Goal: Communication & Community: Answer question/provide support

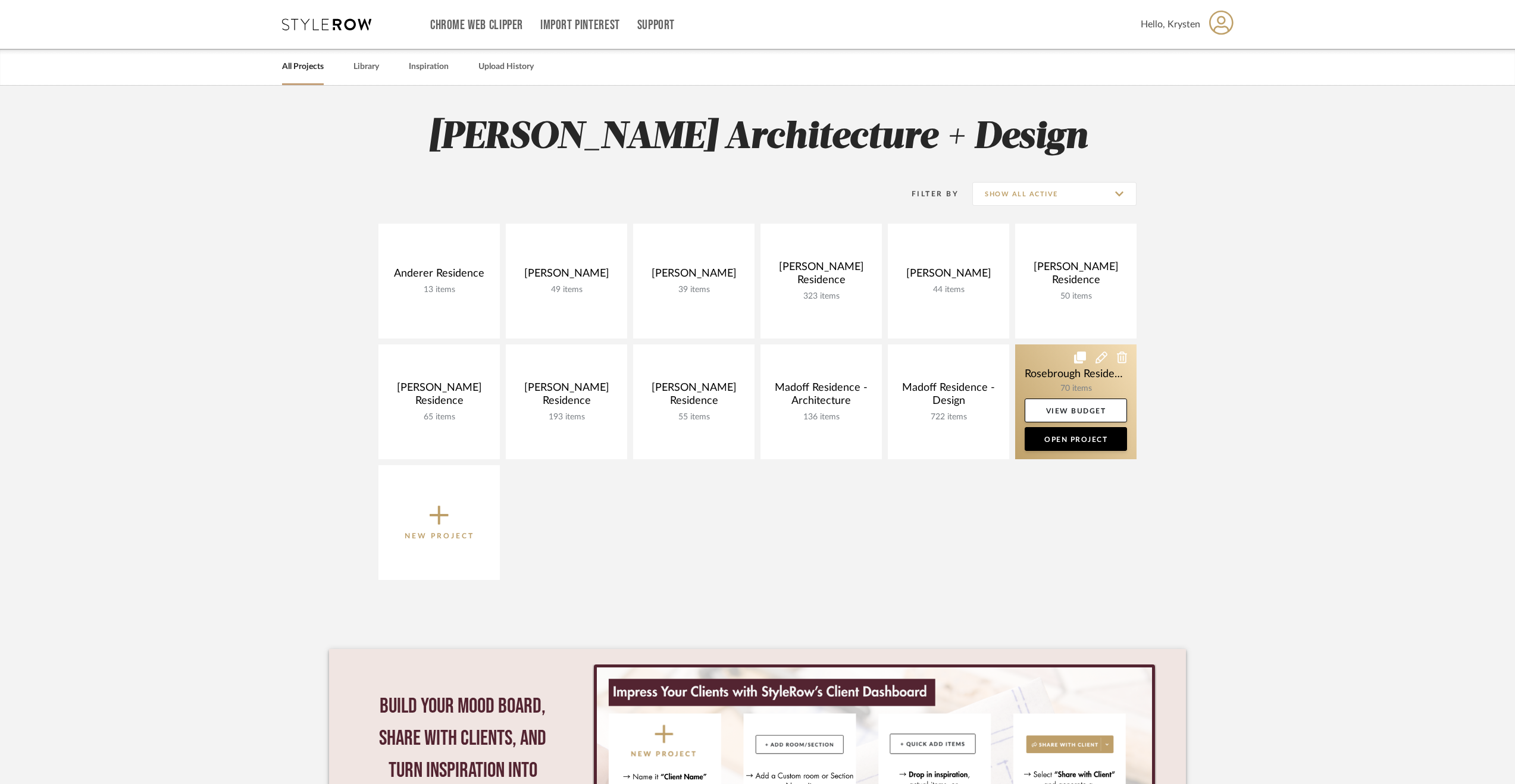
click at [1025, 363] on link at bounding box center [1076, 402] width 121 height 115
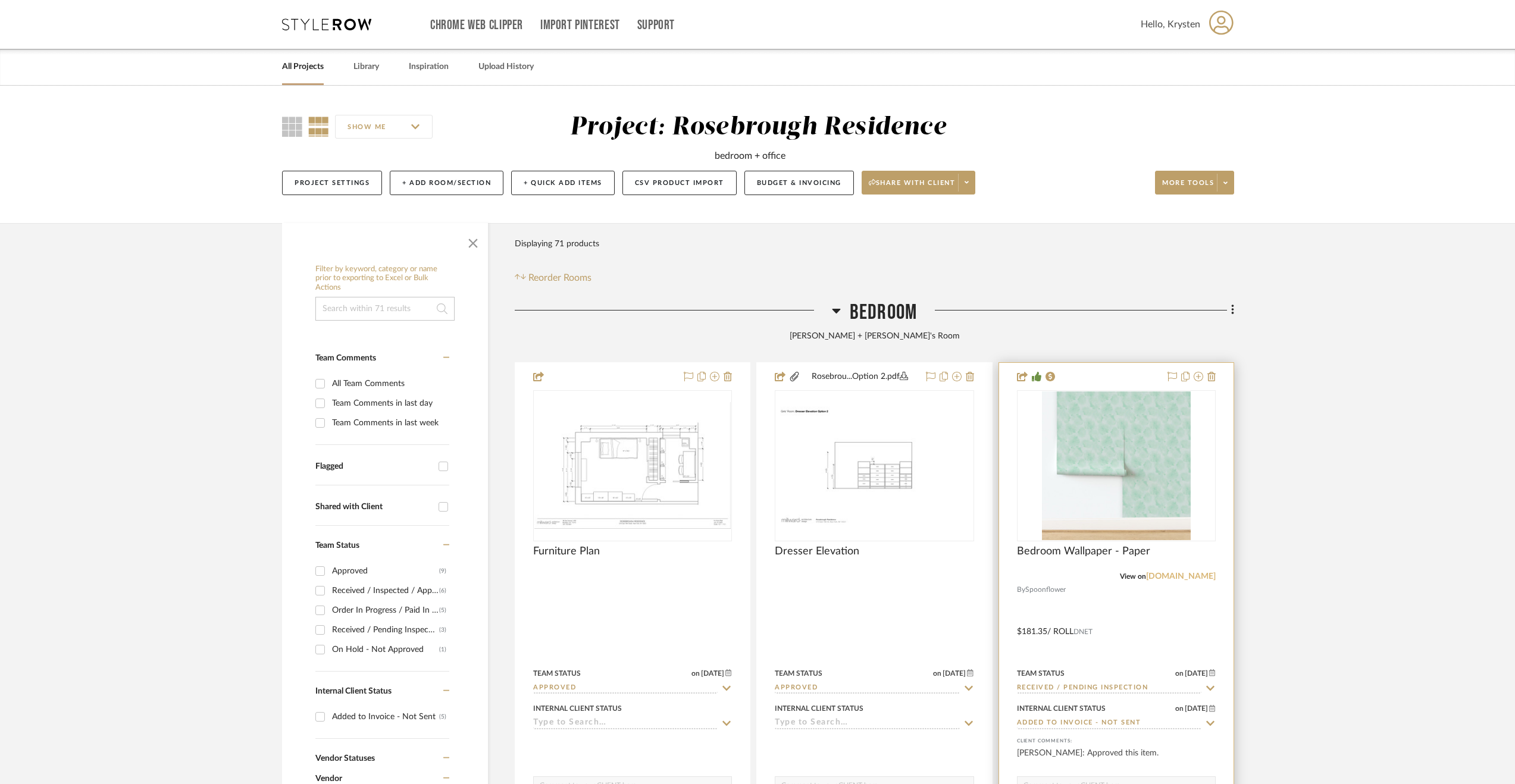
click at [1188, 575] on link "spoonflower.com" at bounding box center [1180, 576] width 69 height 8
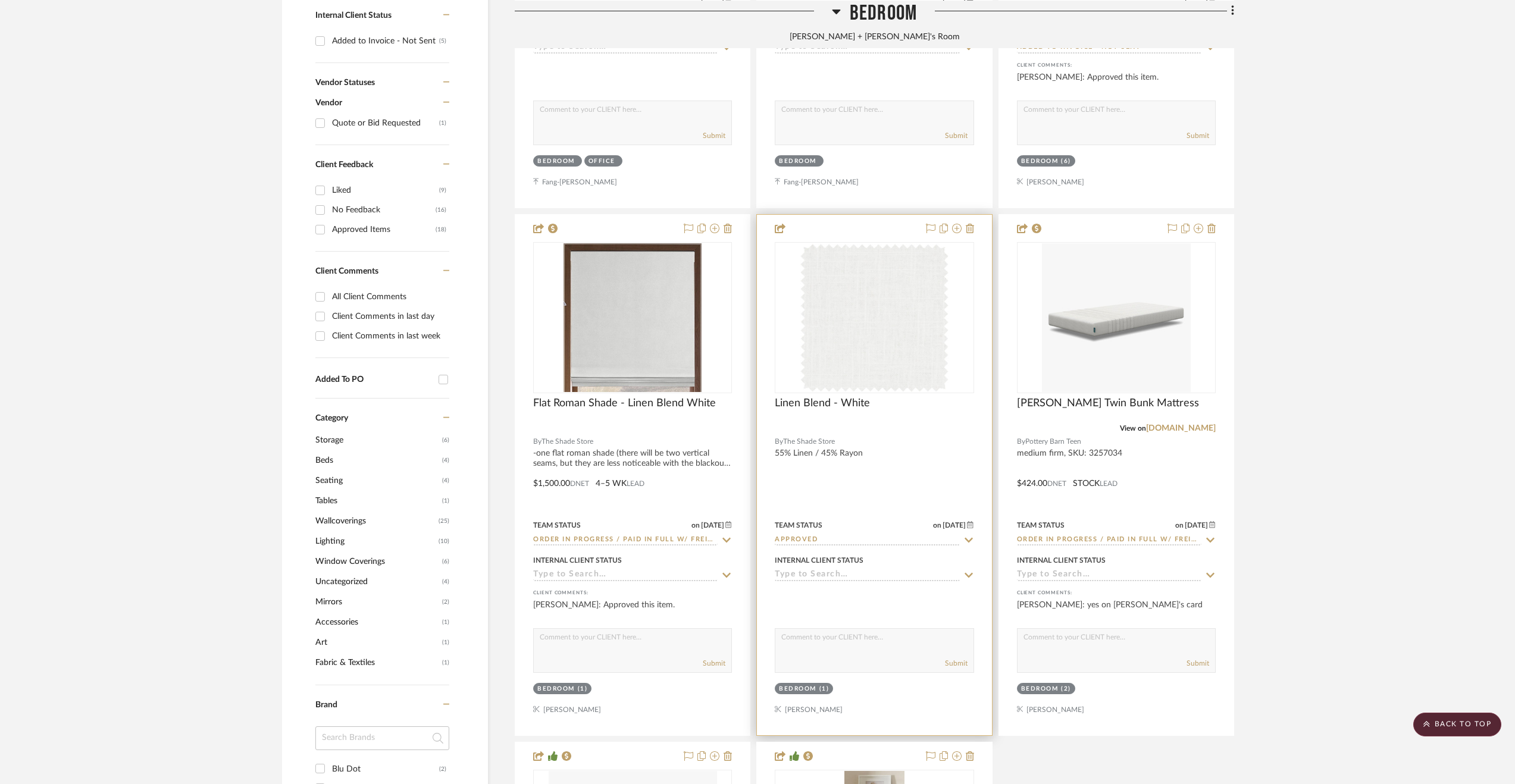
scroll to position [655, 0]
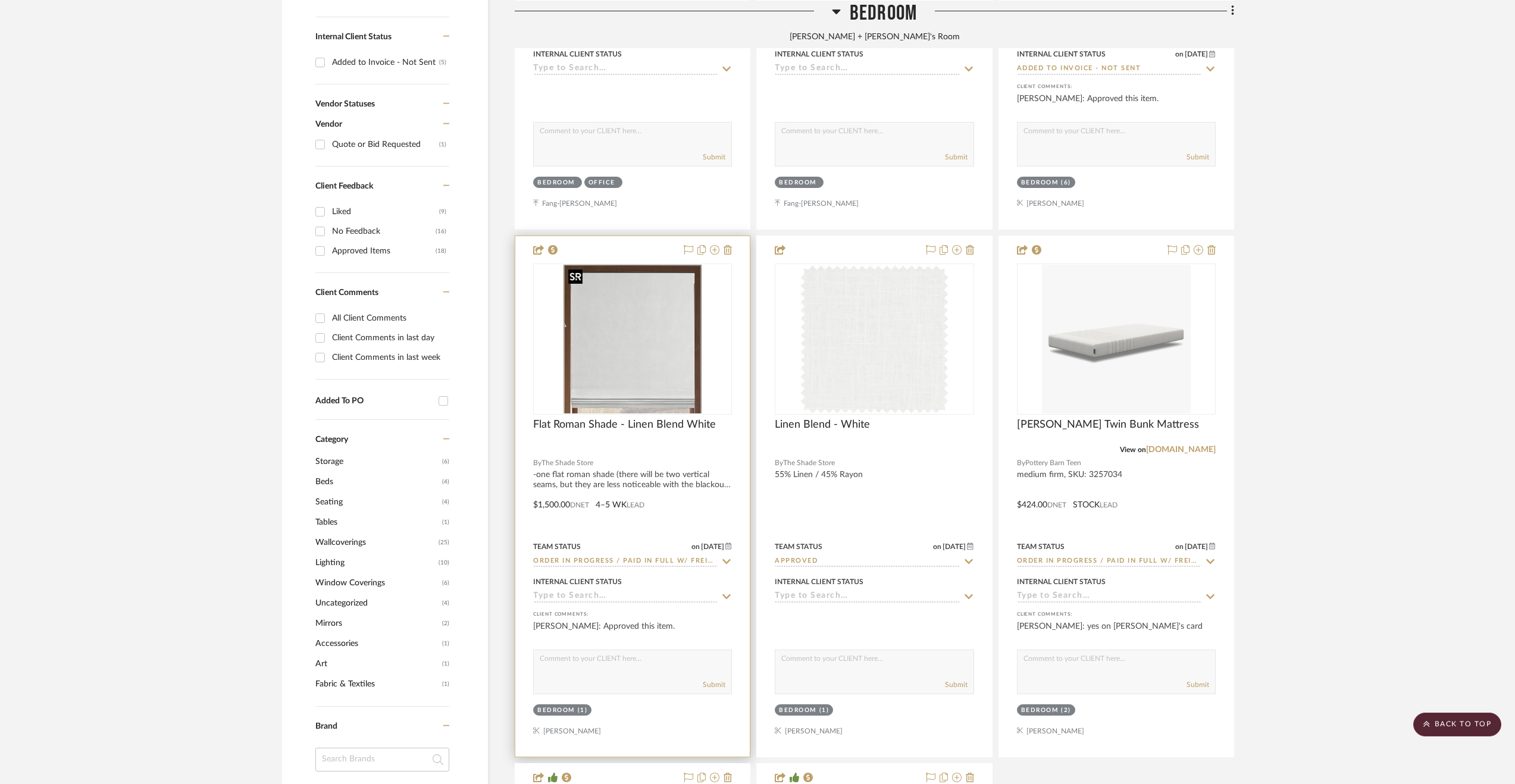
click at [668, 355] on img "0" at bounding box center [632, 339] width 138 height 149
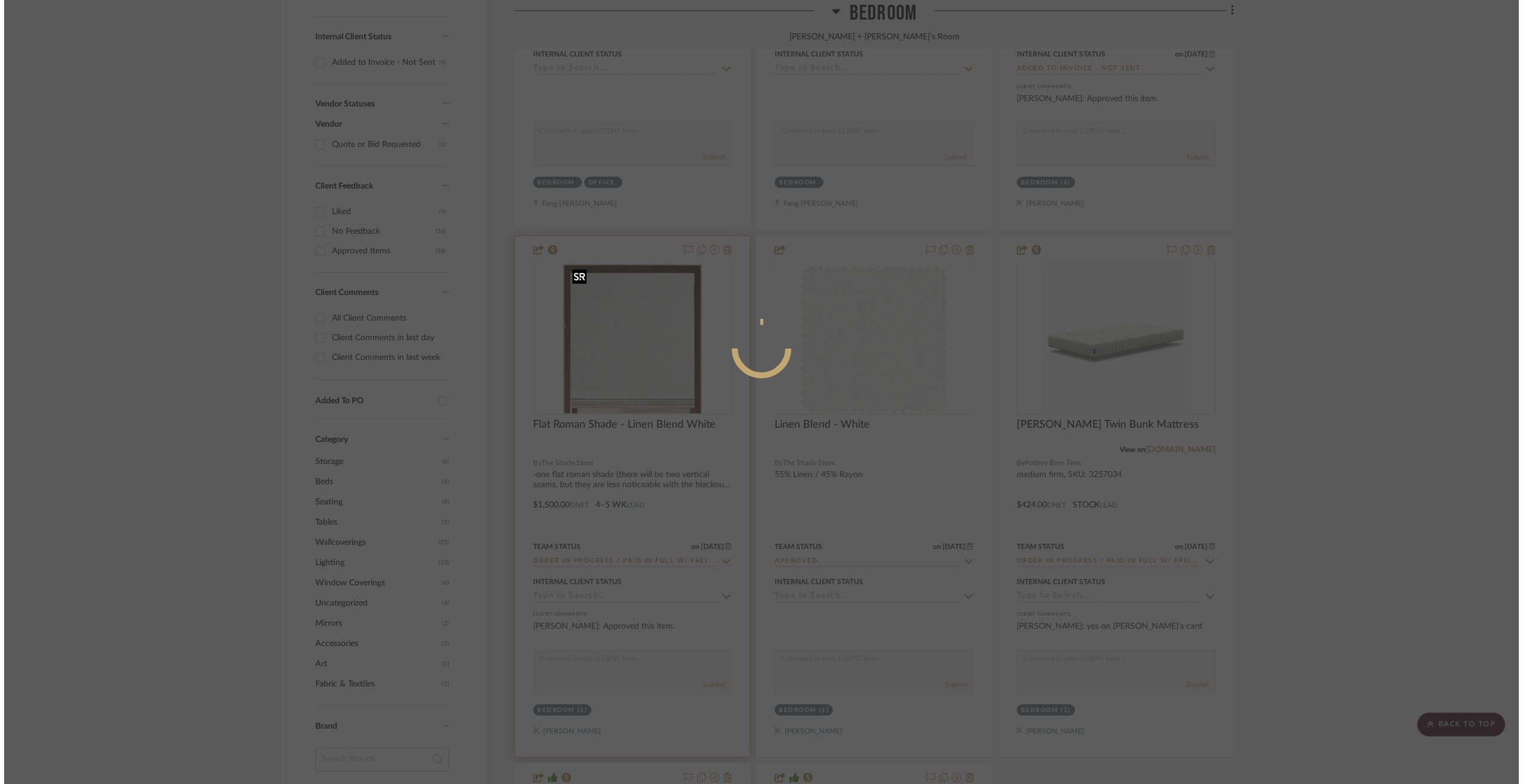
scroll to position [0, 0]
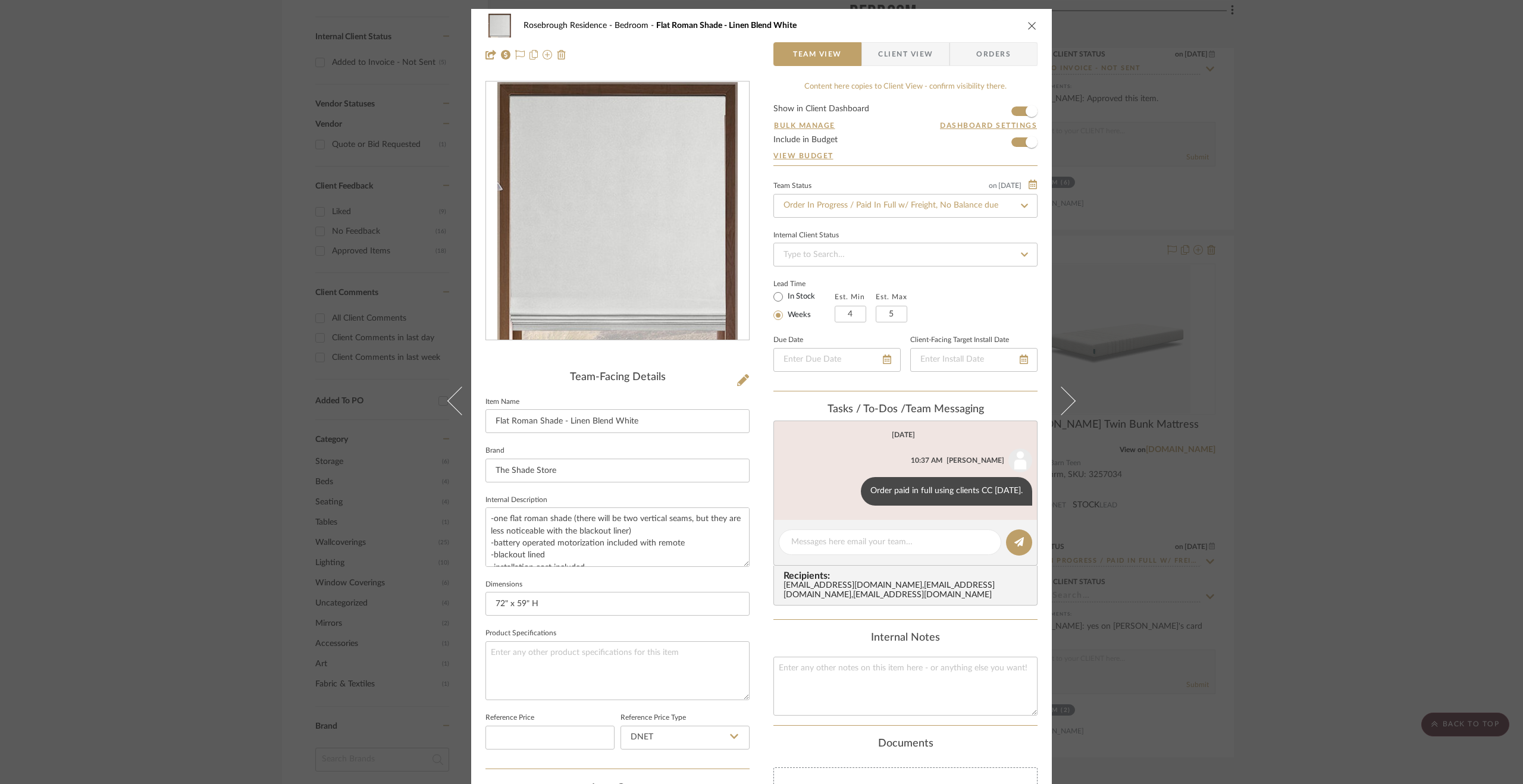
click at [1423, 186] on div "Rosebrough Residence Bedroom Flat Roman Shade - Linen Blend White Team View Cli…" at bounding box center [762, 392] width 1523 height 784
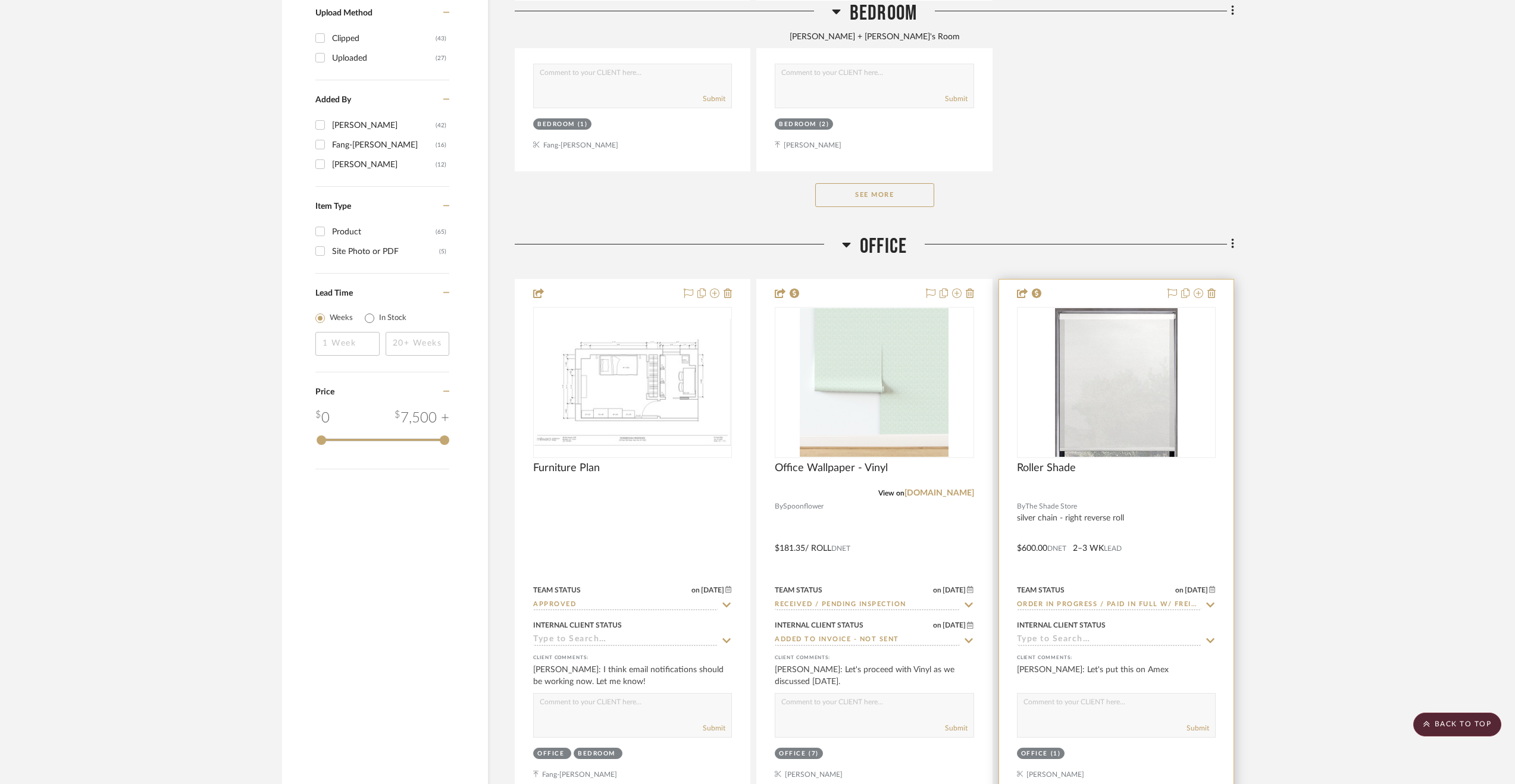
scroll to position [1904, 0]
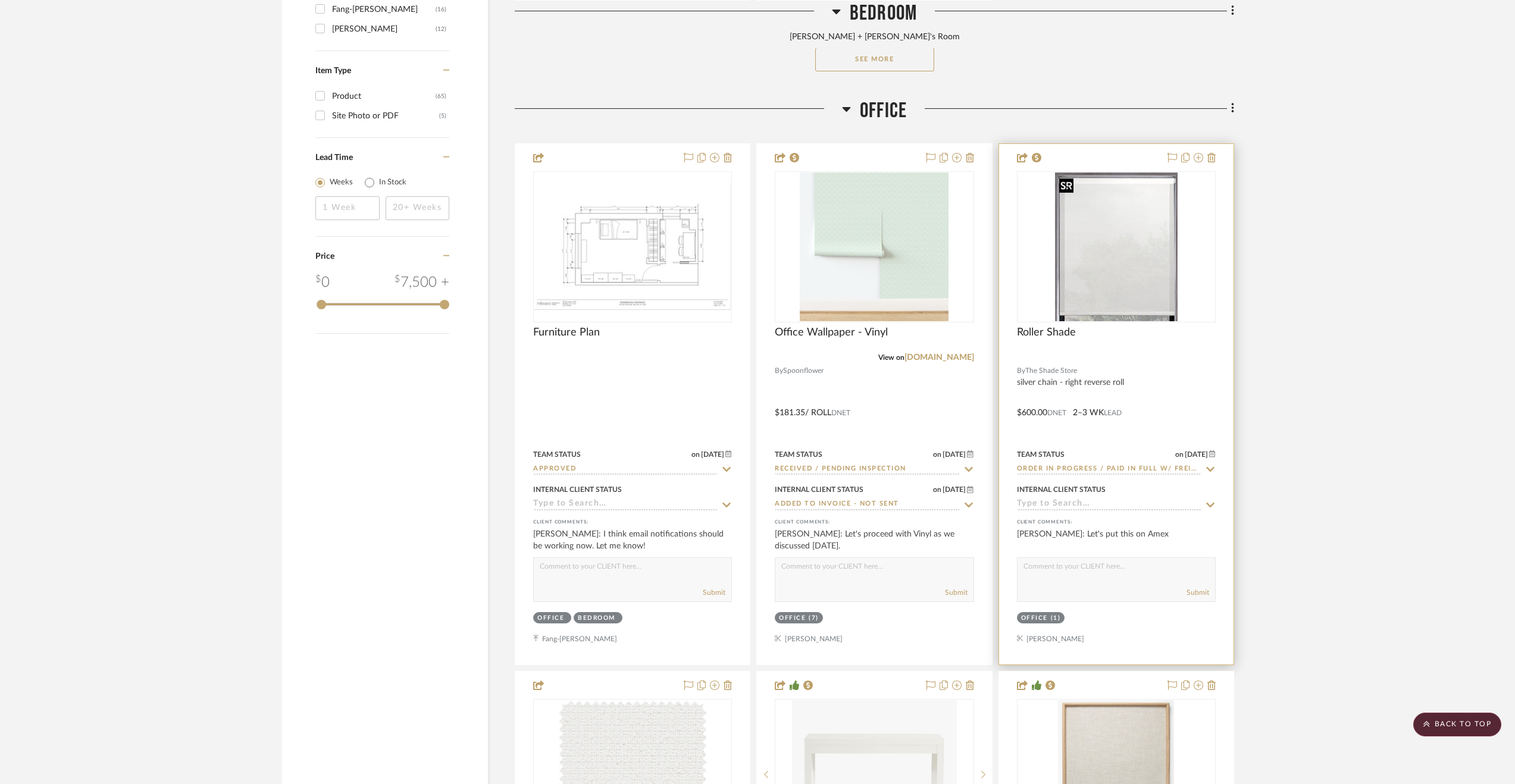
click at [0, 0] on img at bounding box center [0, 0] width 0 height 0
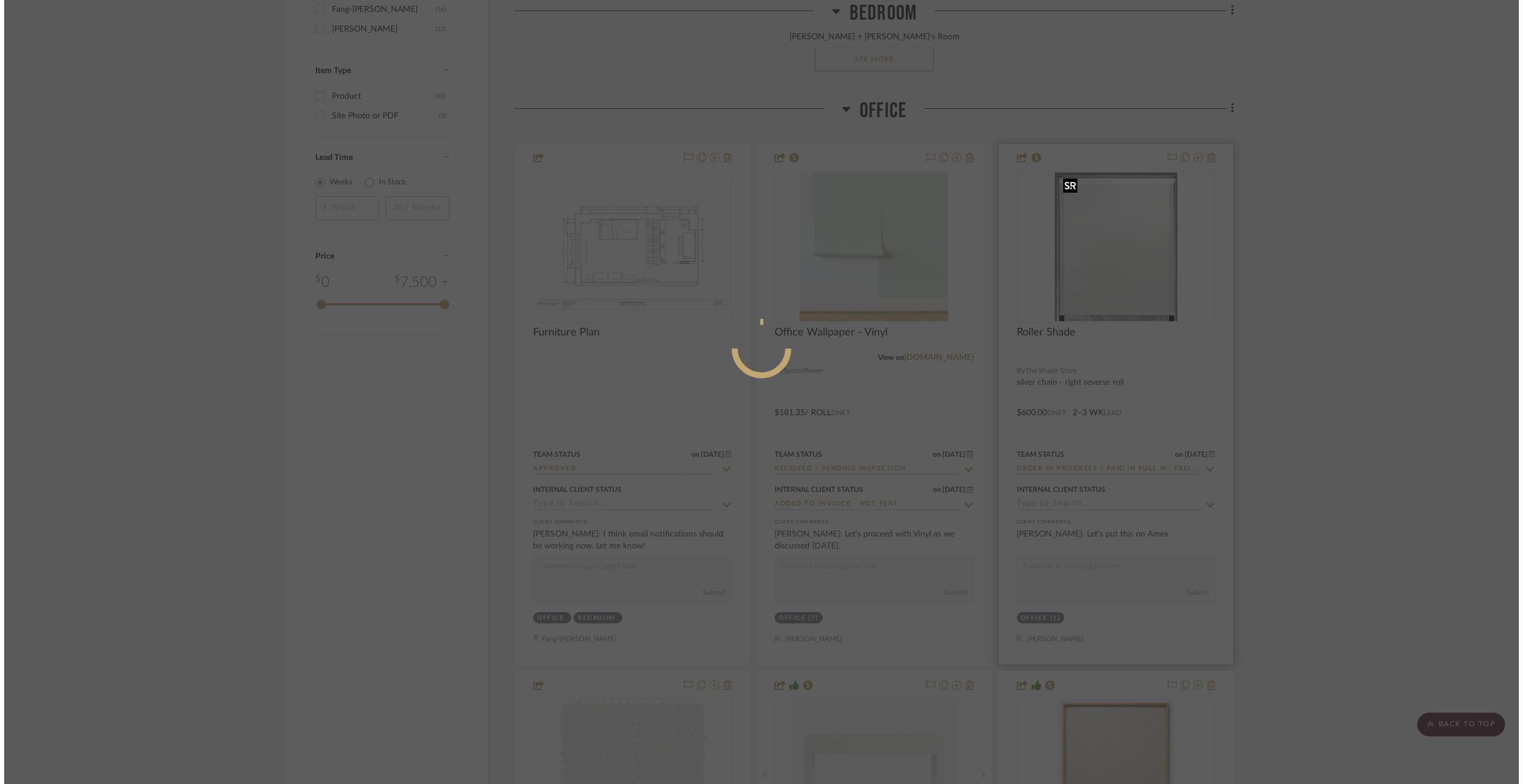
scroll to position [0, 0]
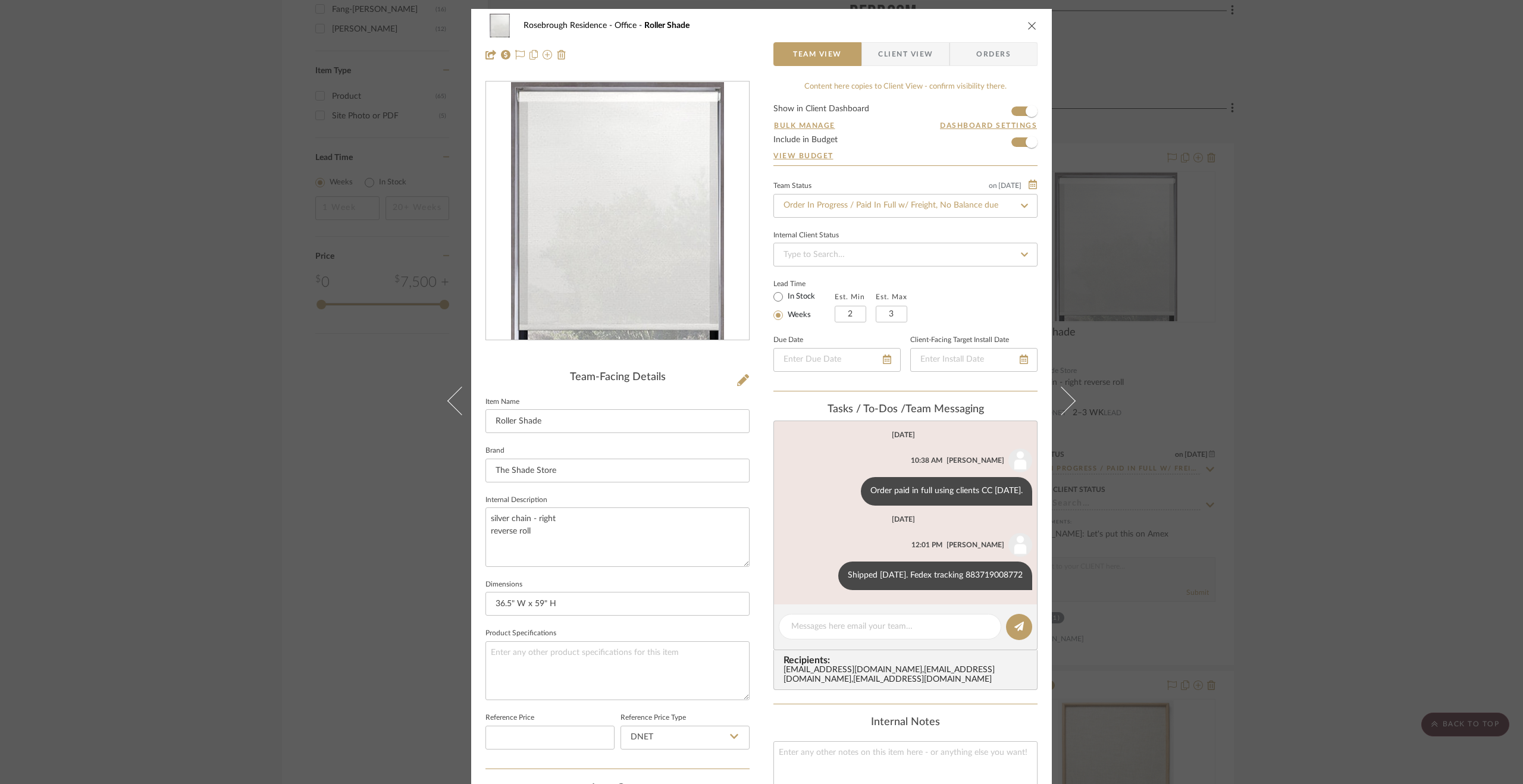
click at [1280, 313] on div "Rosebrough Residence Office Roller Shade Team View Client View Orders Team-Faci…" at bounding box center [762, 392] width 1523 height 784
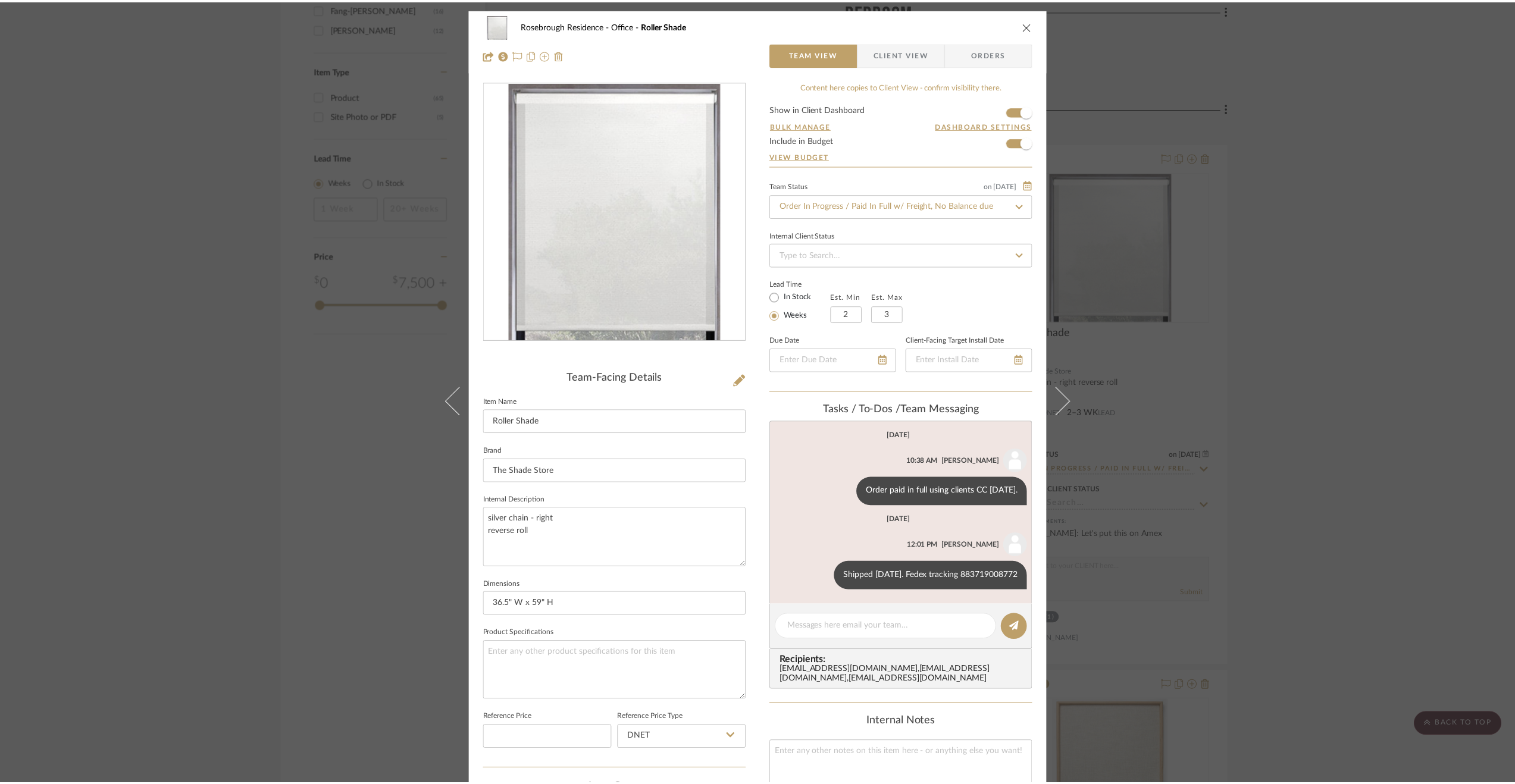
scroll to position [1904, 0]
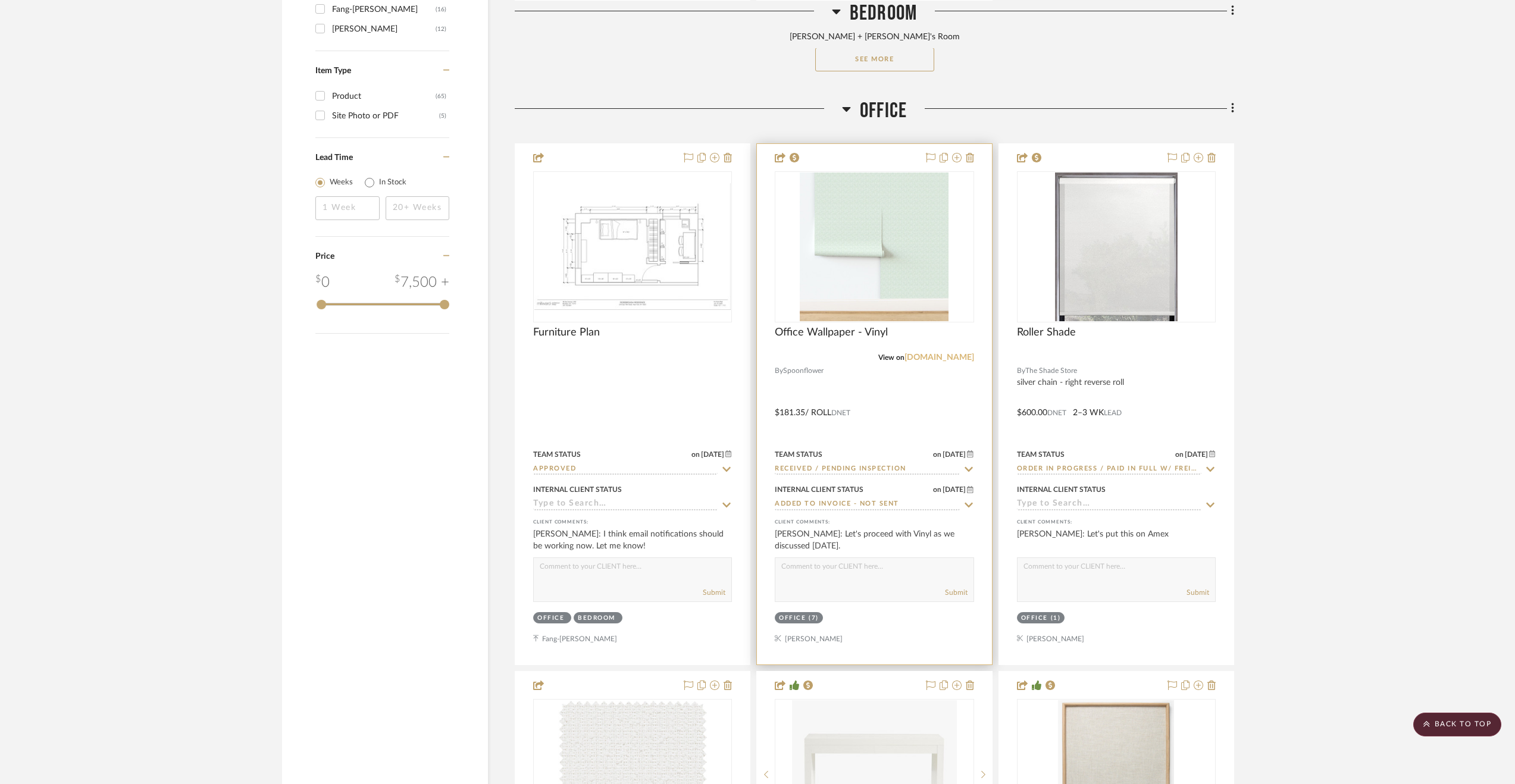
click at [926, 361] on link "spoonflower.com" at bounding box center [939, 357] width 69 height 8
click at [903, 108] on span "Office" at bounding box center [883, 111] width 47 height 26
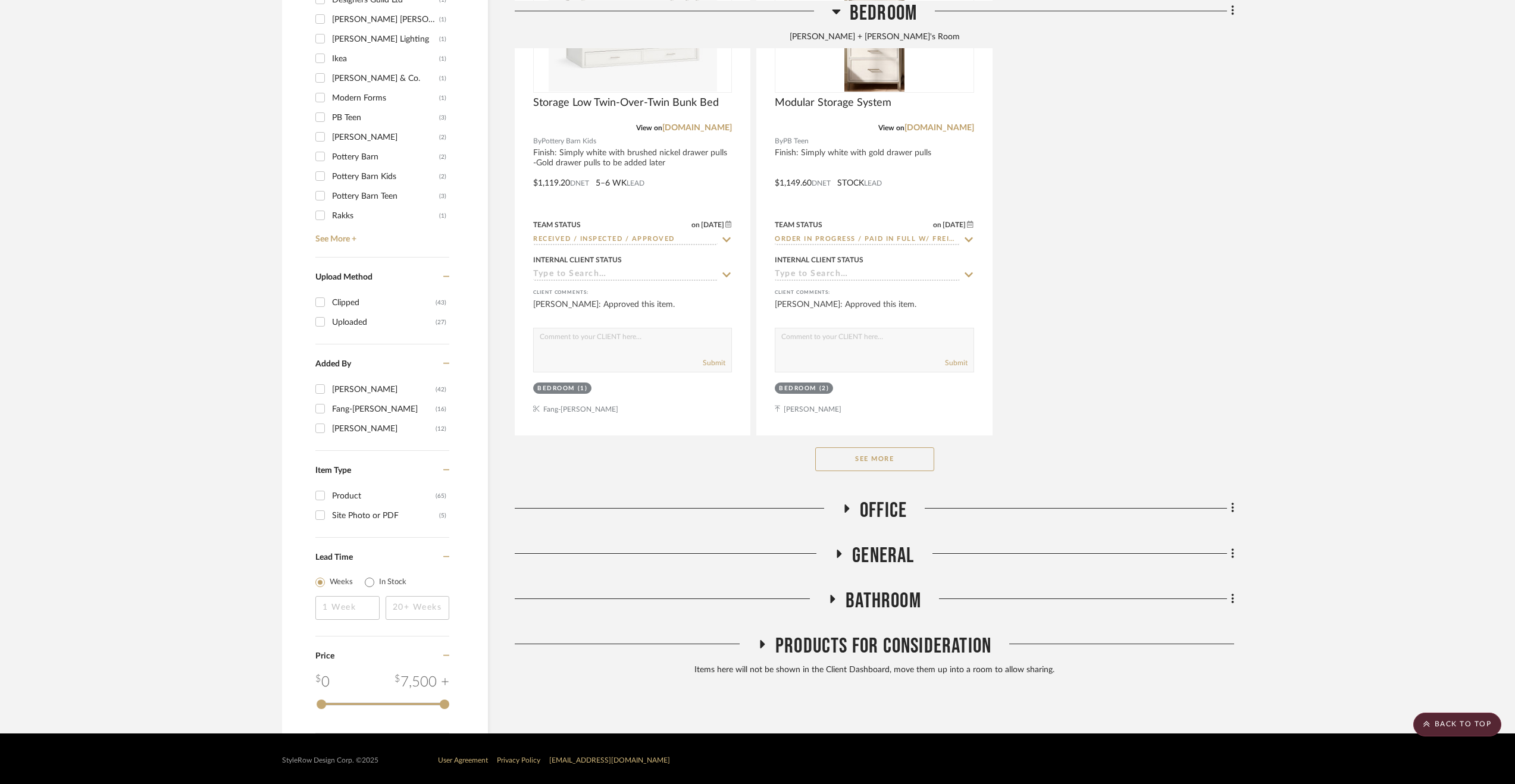
click at [879, 597] on span "Bathroom" at bounding box center [883, 601] width 76 height 26
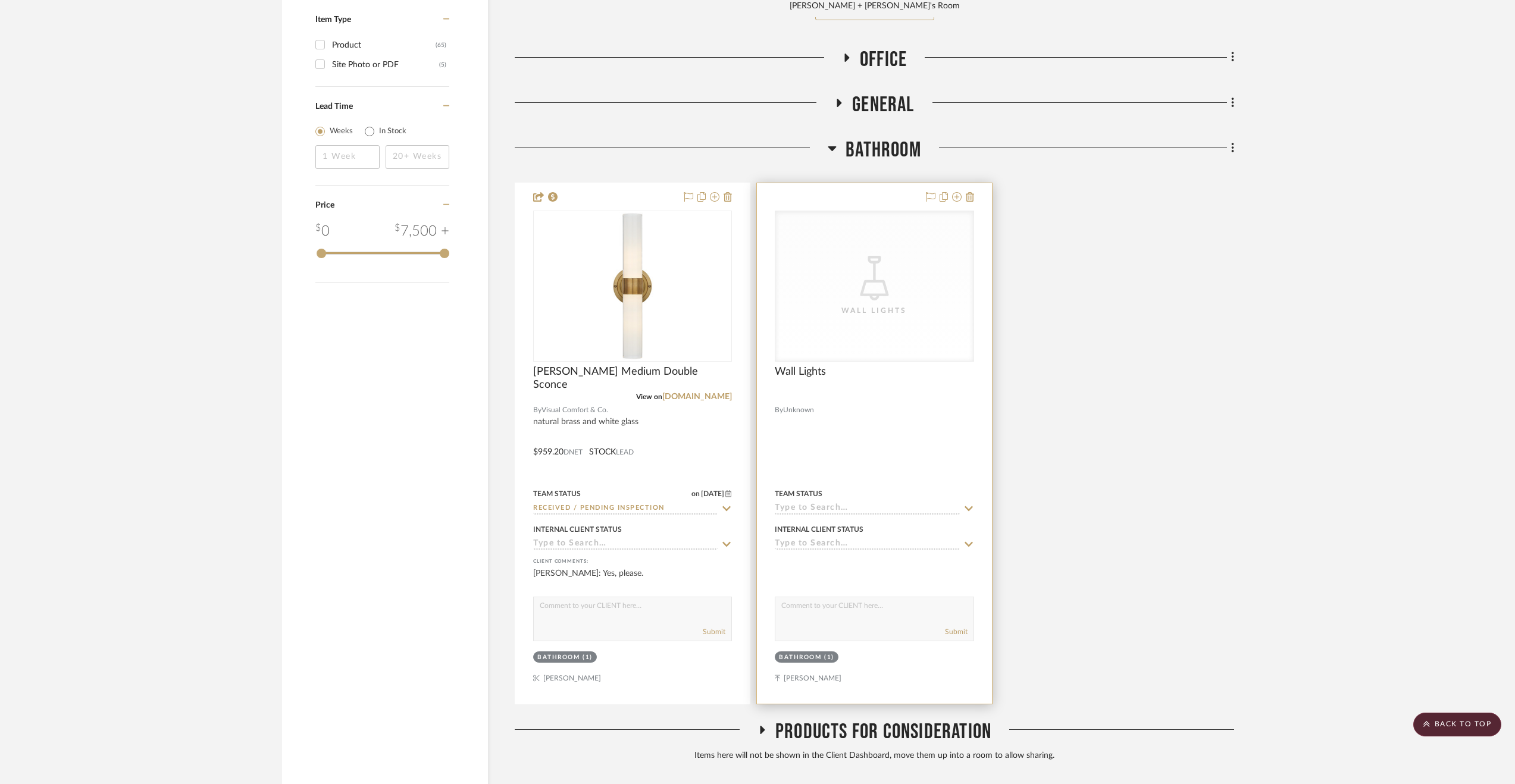
scroll to position [2033, 0]
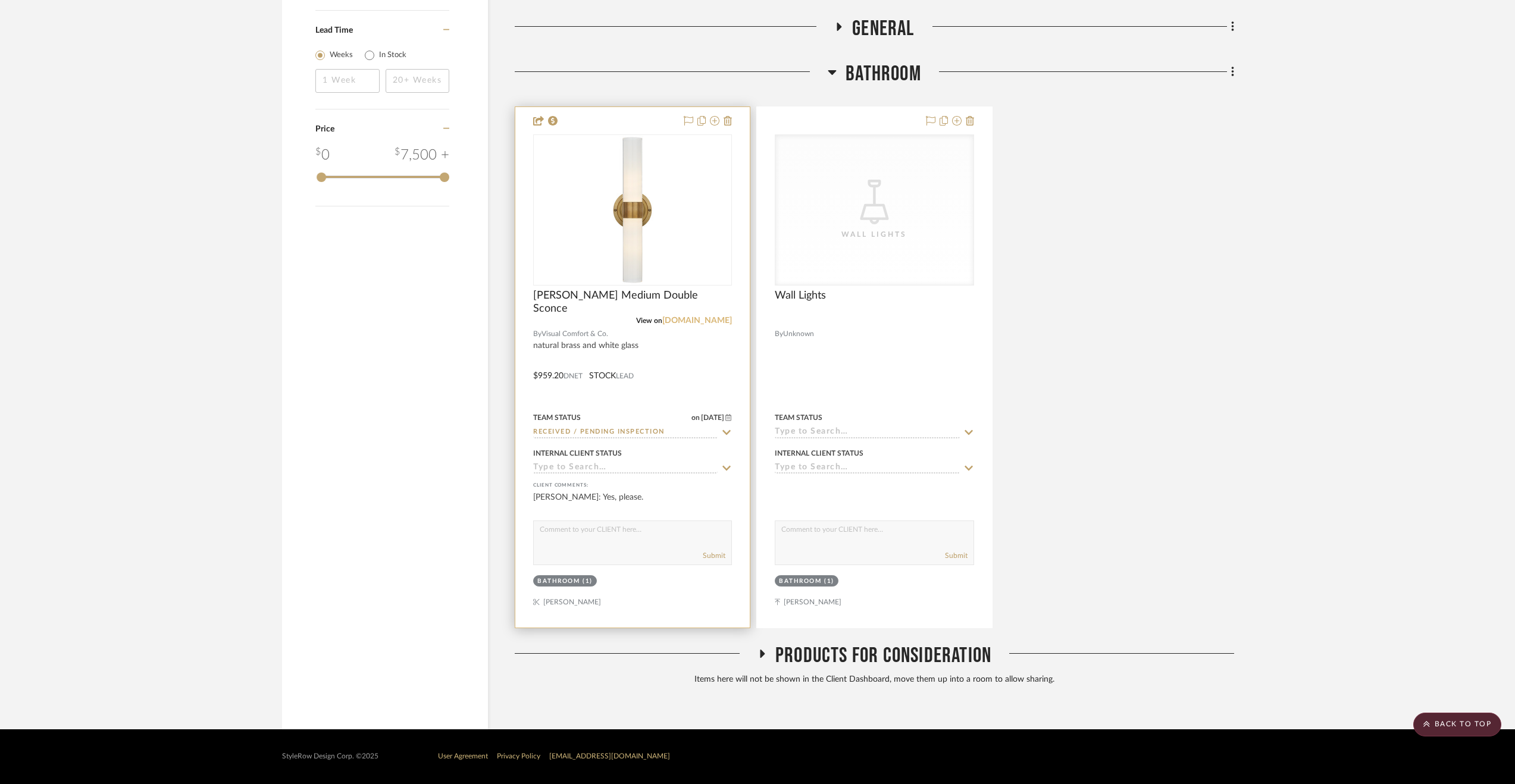
click at [689, 320] on link "[DOMAIN_NAME]" at bounding box center [697, 320] width 69 height 8
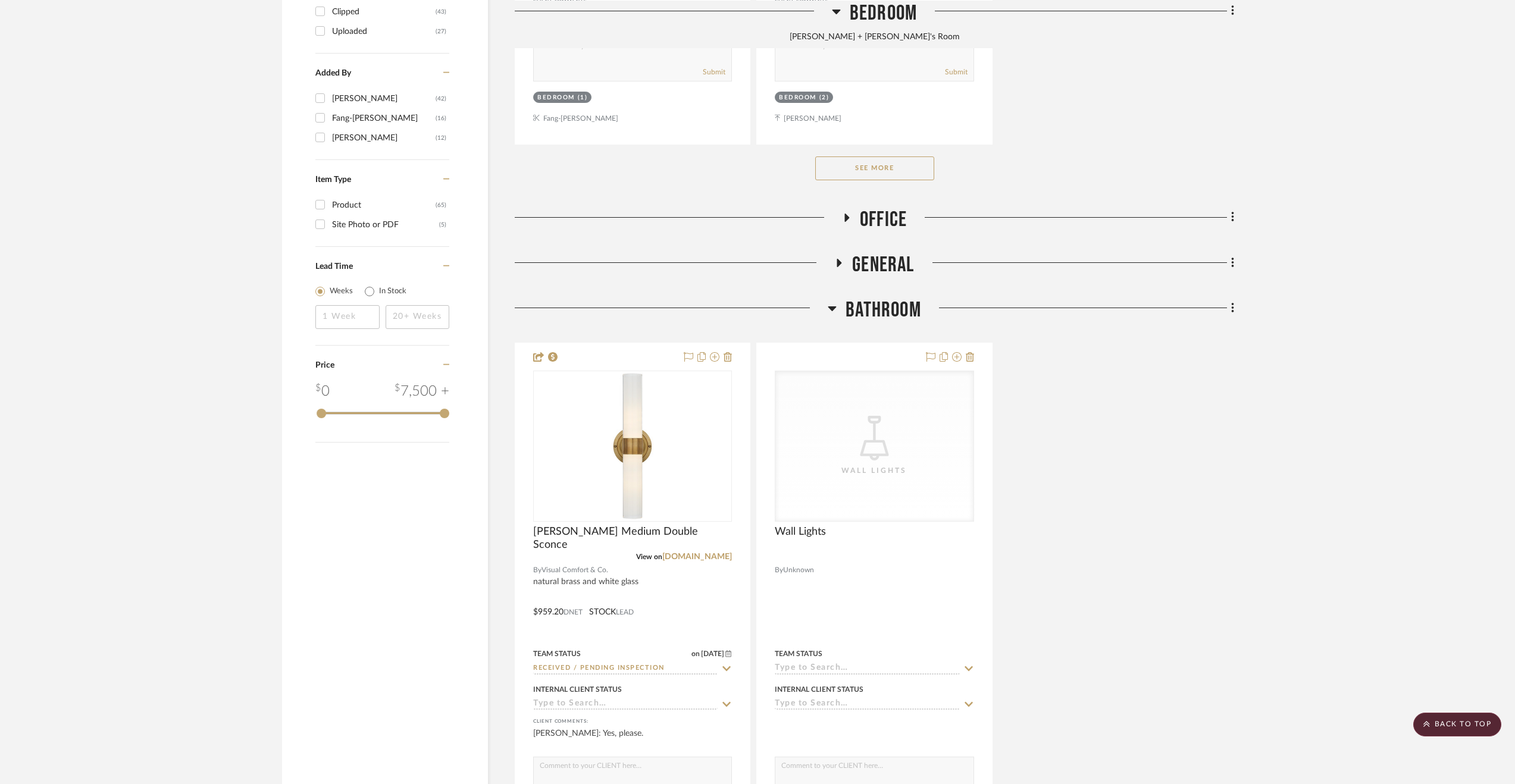
click at [914, 305] on span "Bathroom" at bounding box center [883, 310] width 76 height 26
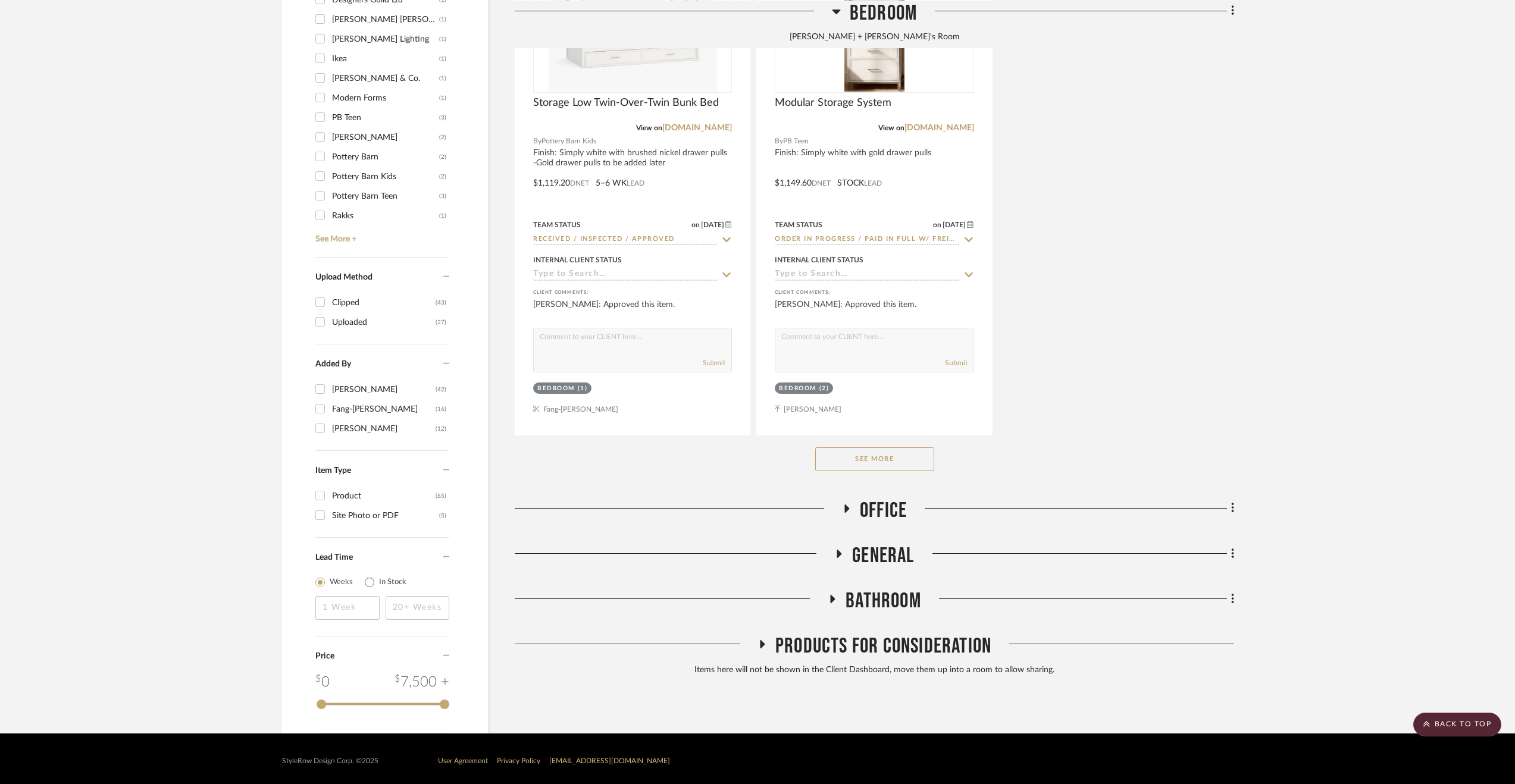
click at [887, 518] on span "Office" at bounding box center [883, 510] width 47 height 26
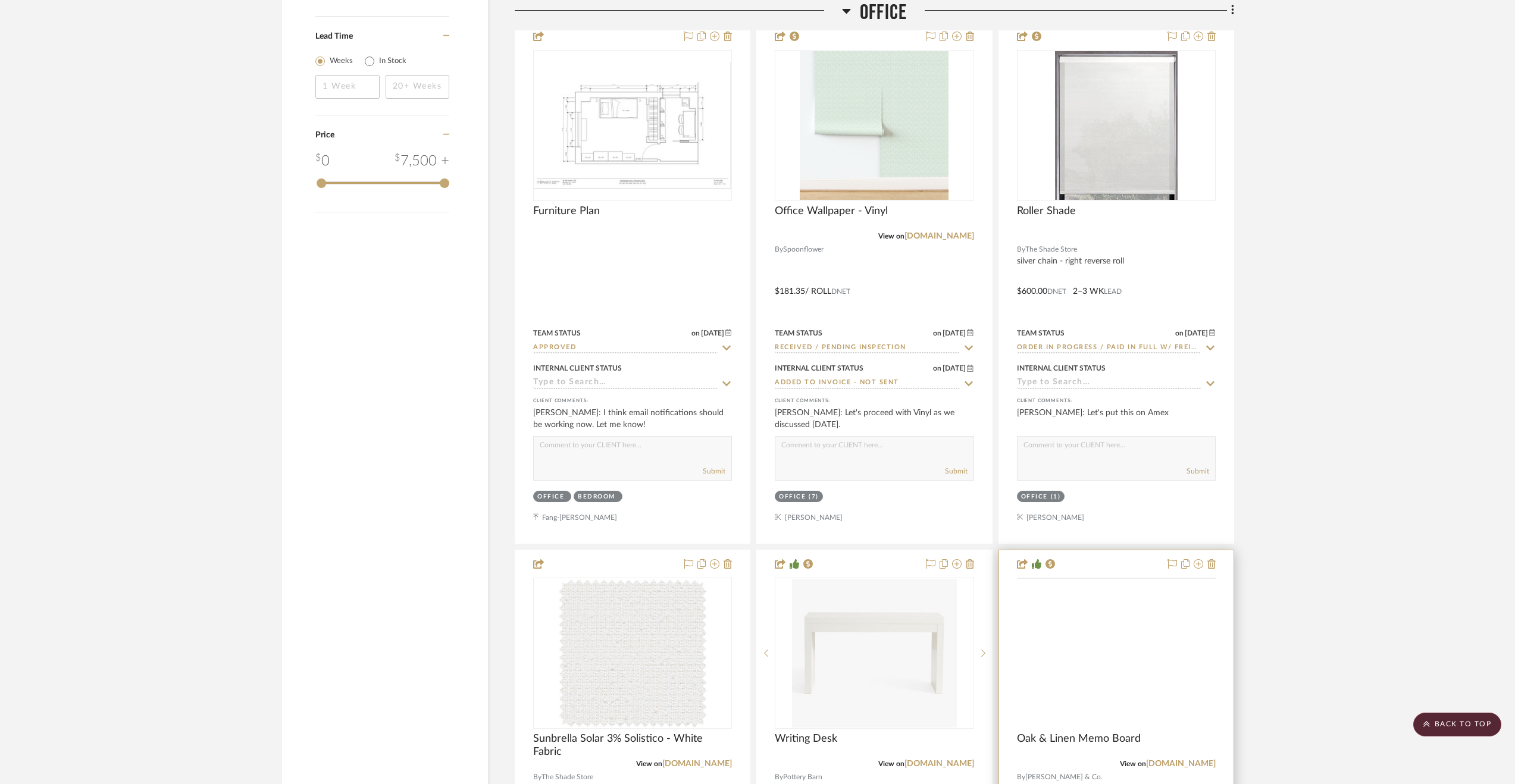
scroll to position [2211, 0]
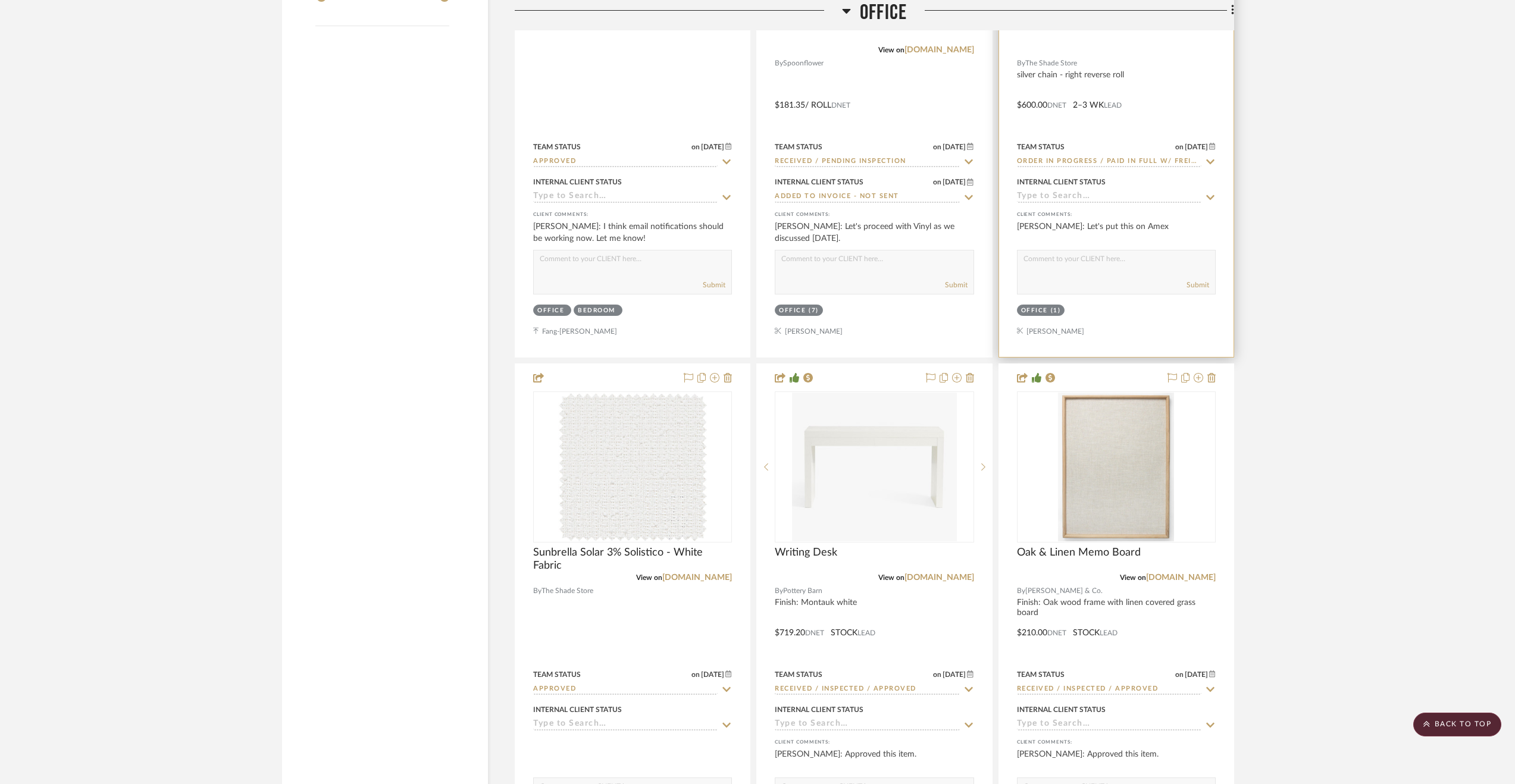
click at [1178, 121] on div at bounding box center [1116, 96] width 235 height 521
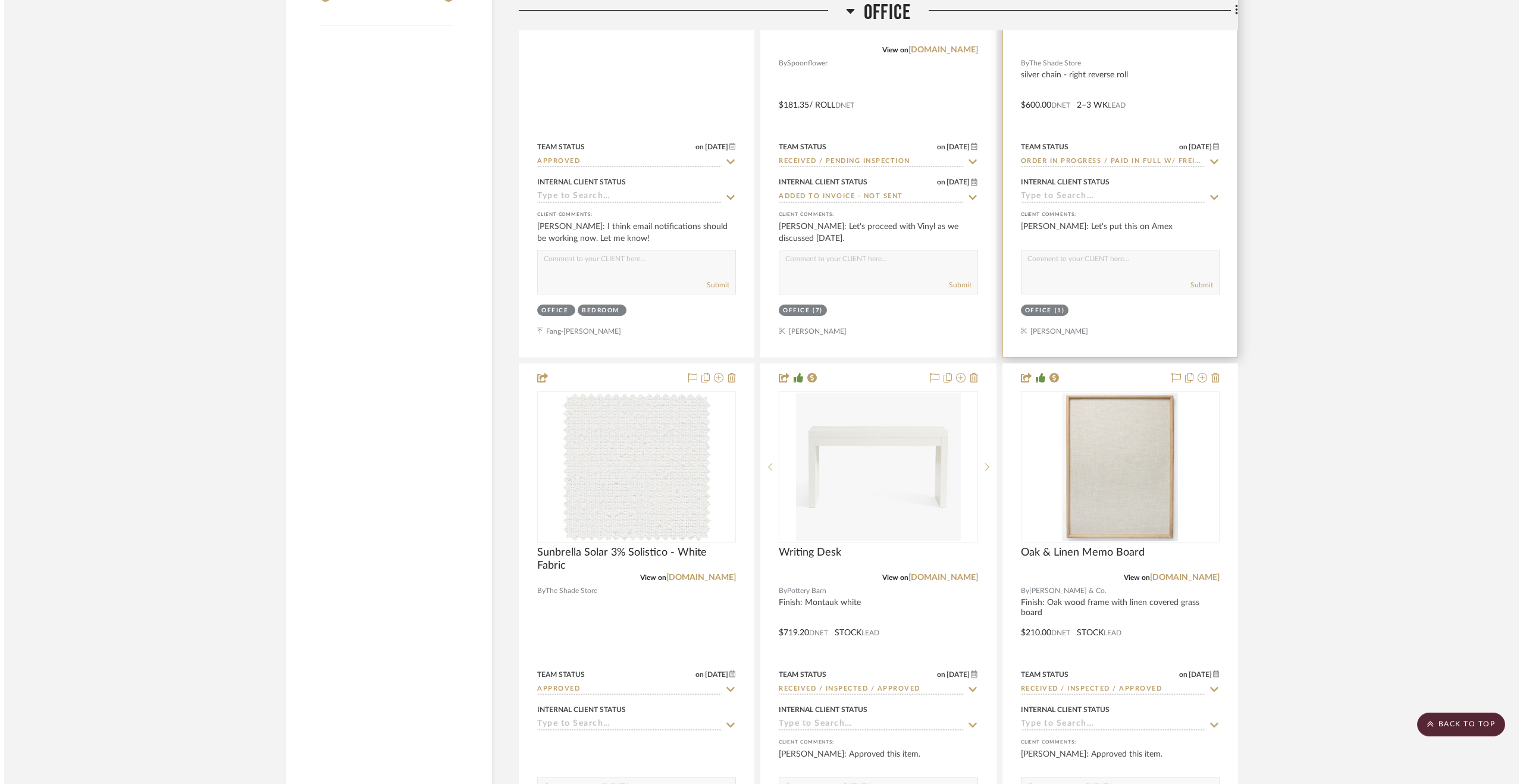
scroll to position [0, 0]
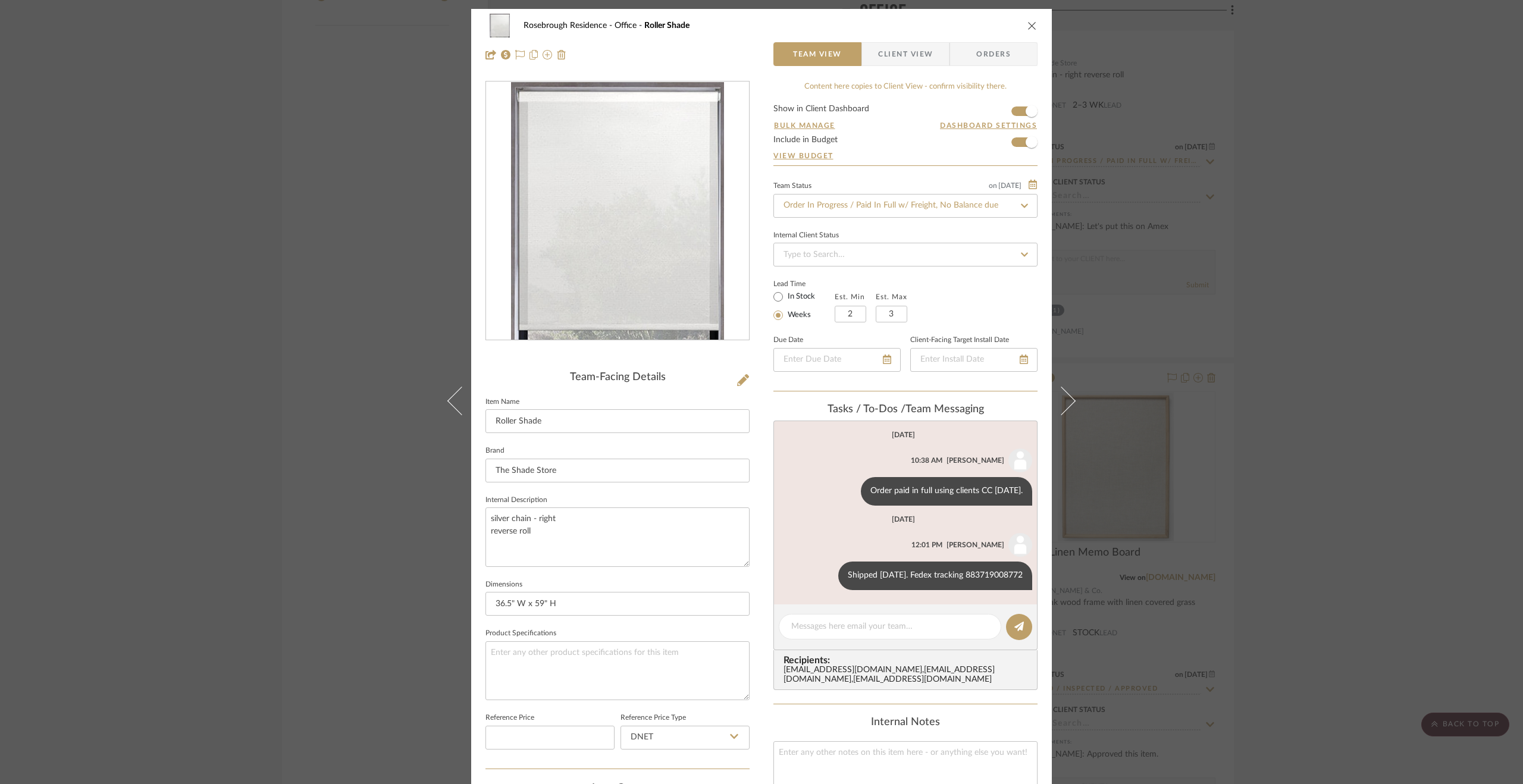
click at [1327, 423] on div "Rosebrough Residence Office Roller Shade Team View Client View Orders Team-Faci…" at bounding box center [762, 392] width 1523 height 784
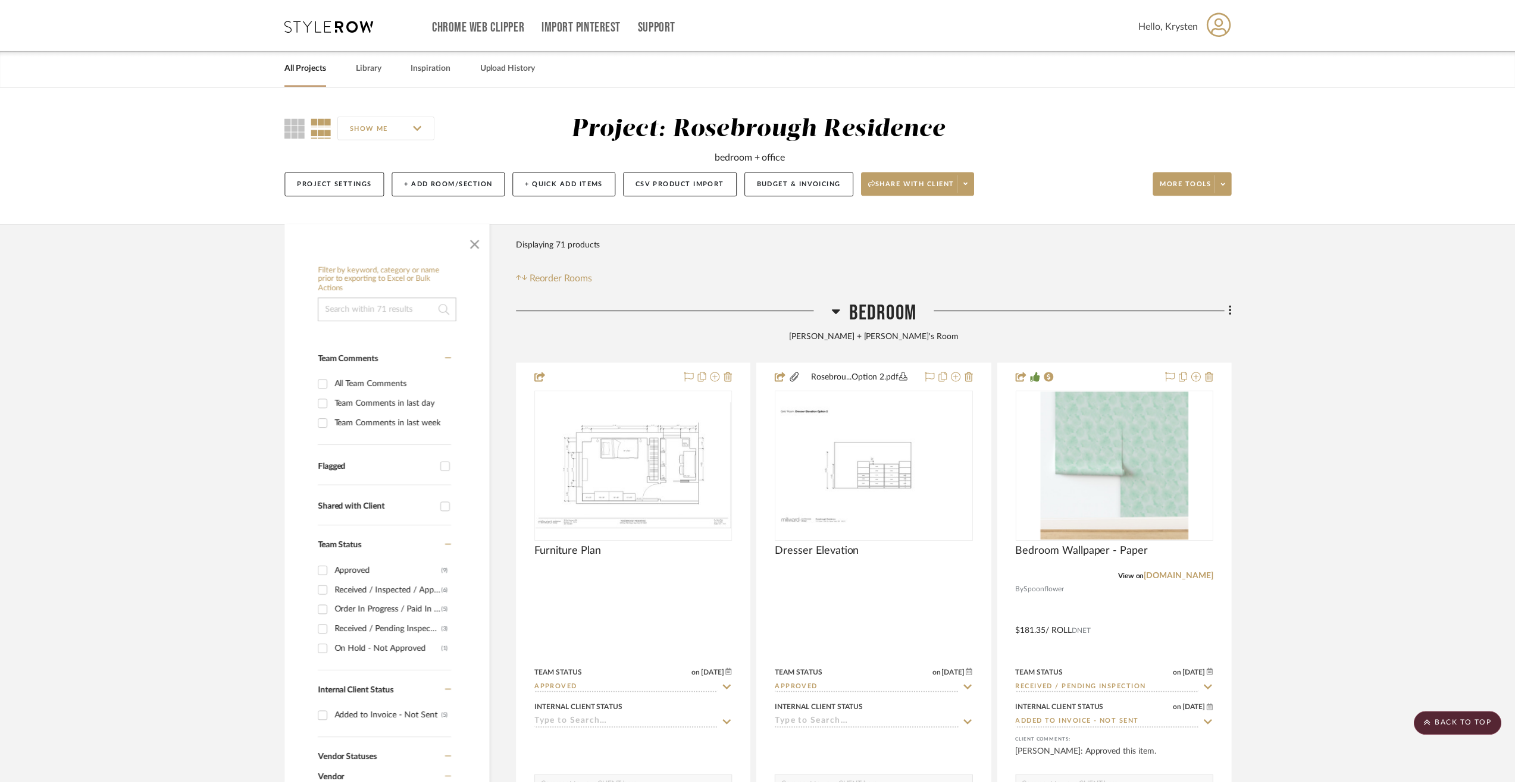
scroll to position [2211, 0]
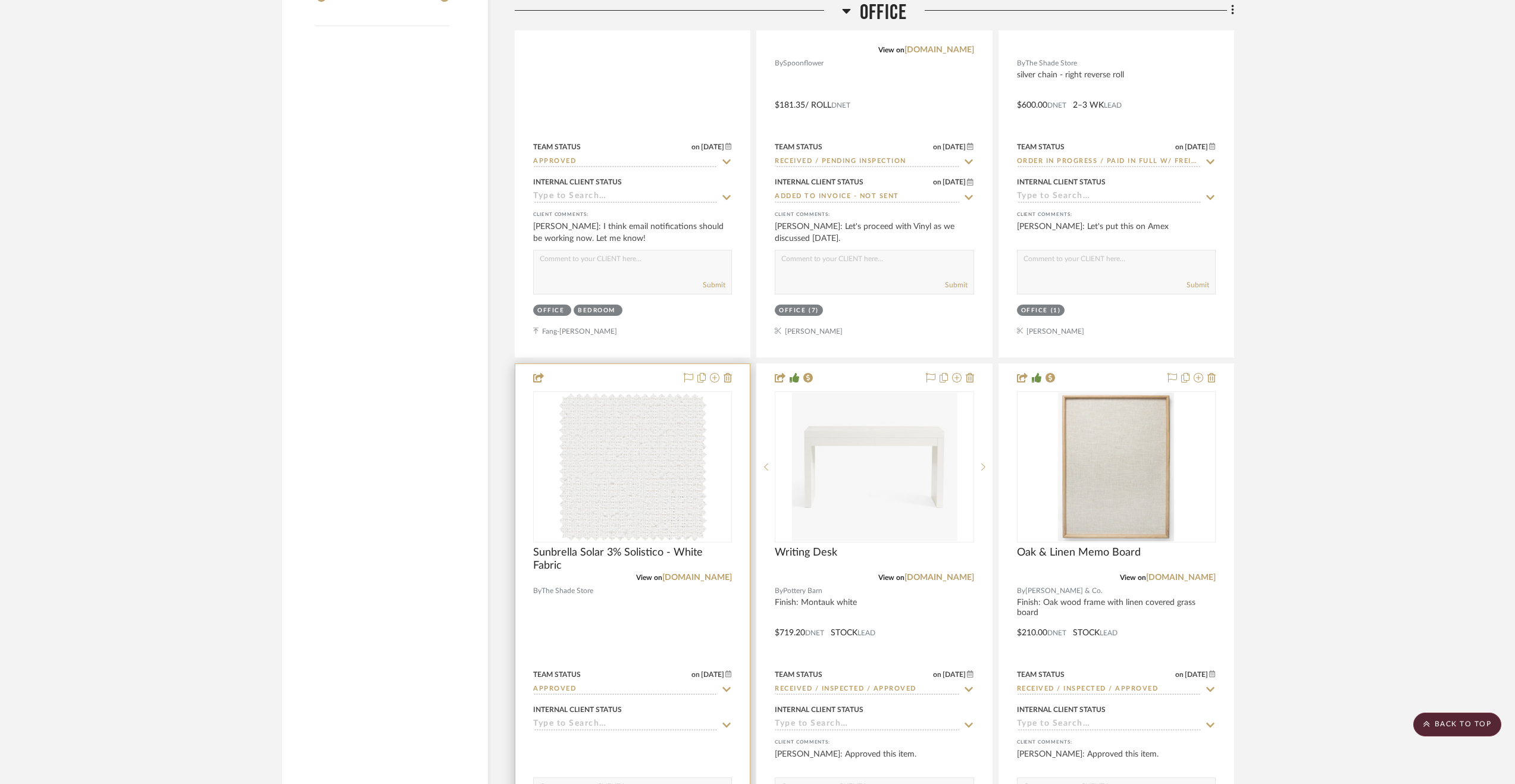
click at [602, 632] on div at bounding box center [632, 624] width 235 height 521
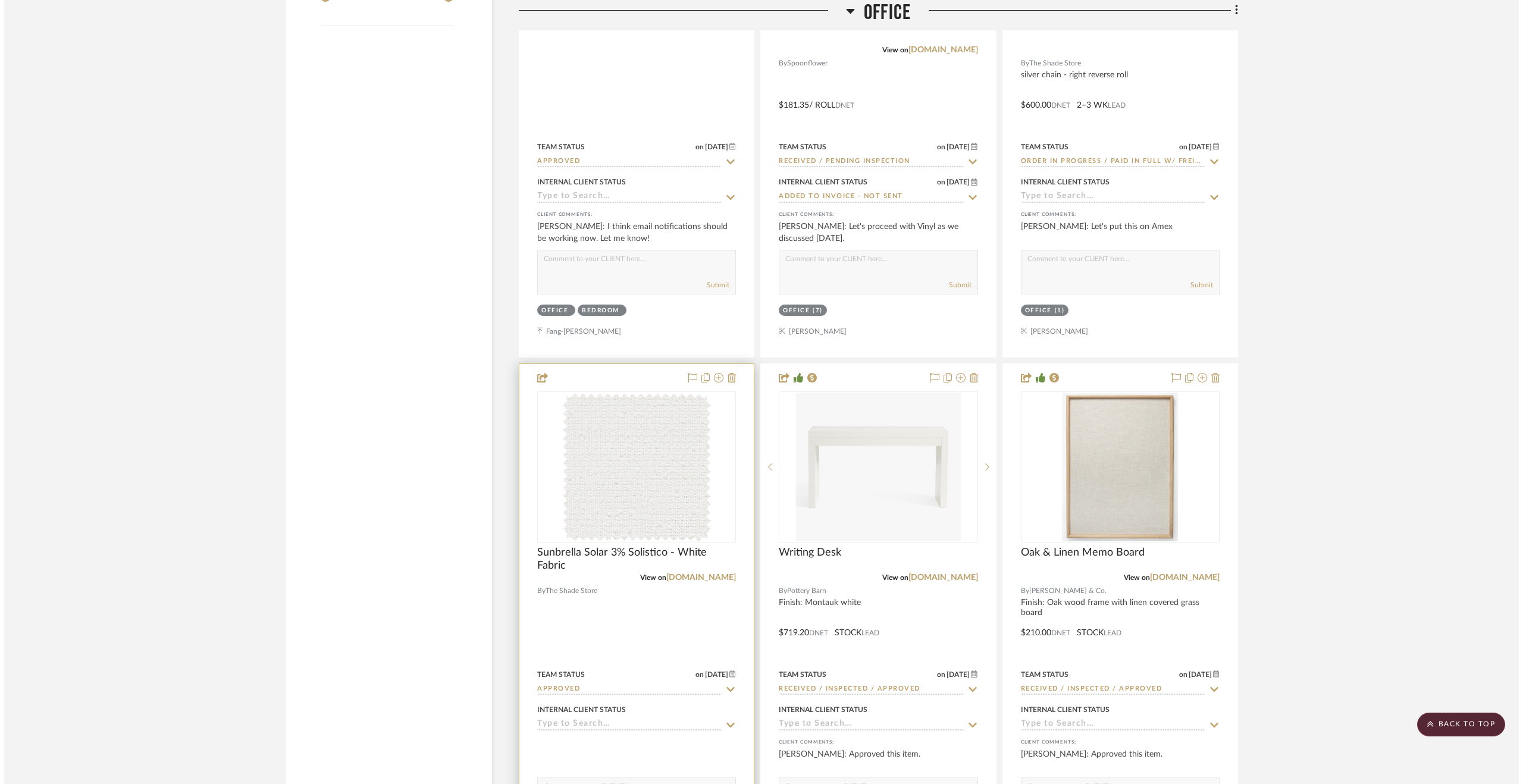
scroll to position [0, 0]
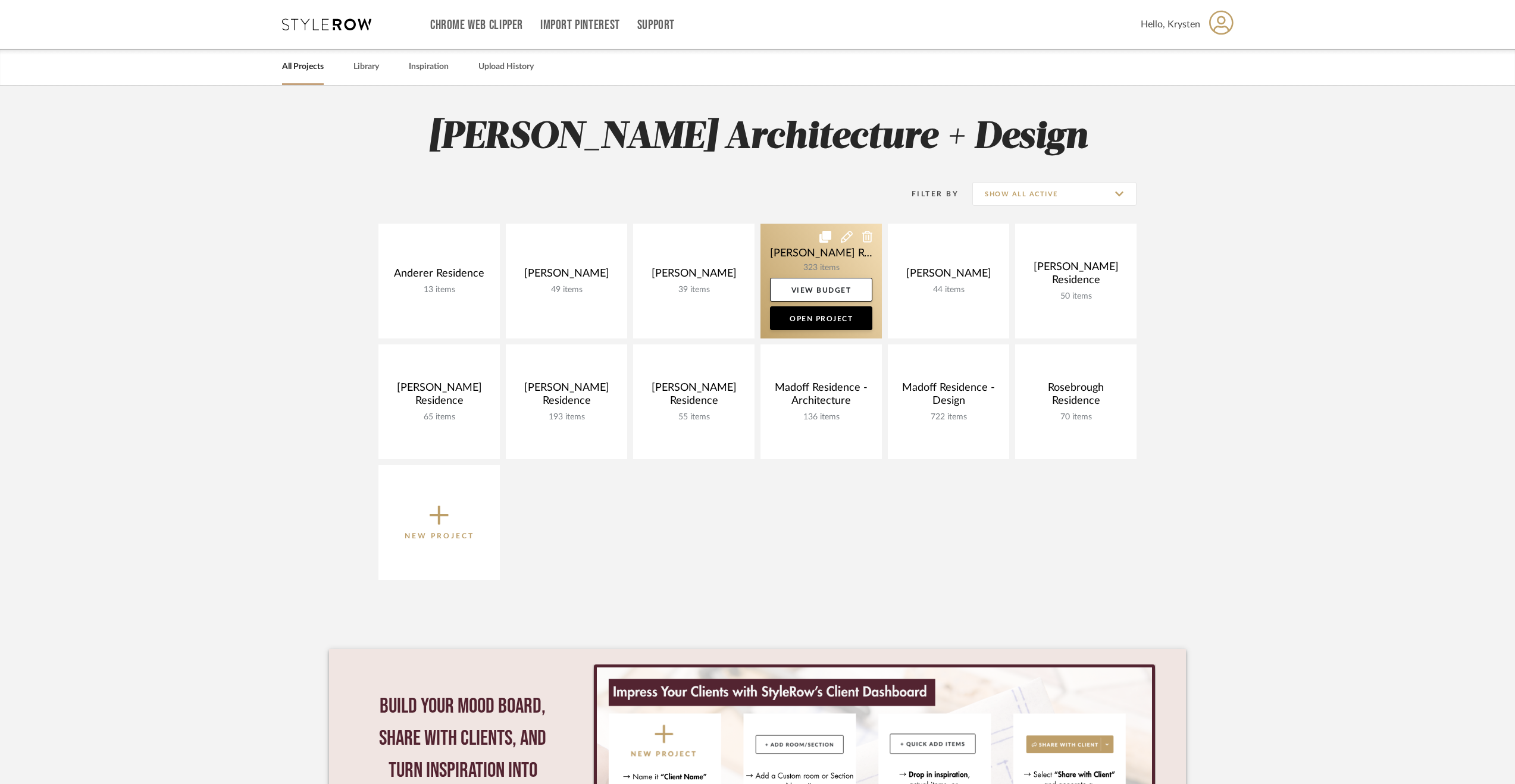
click at [791, 241] on link at bounding box center [821, 281] width 121 height 115
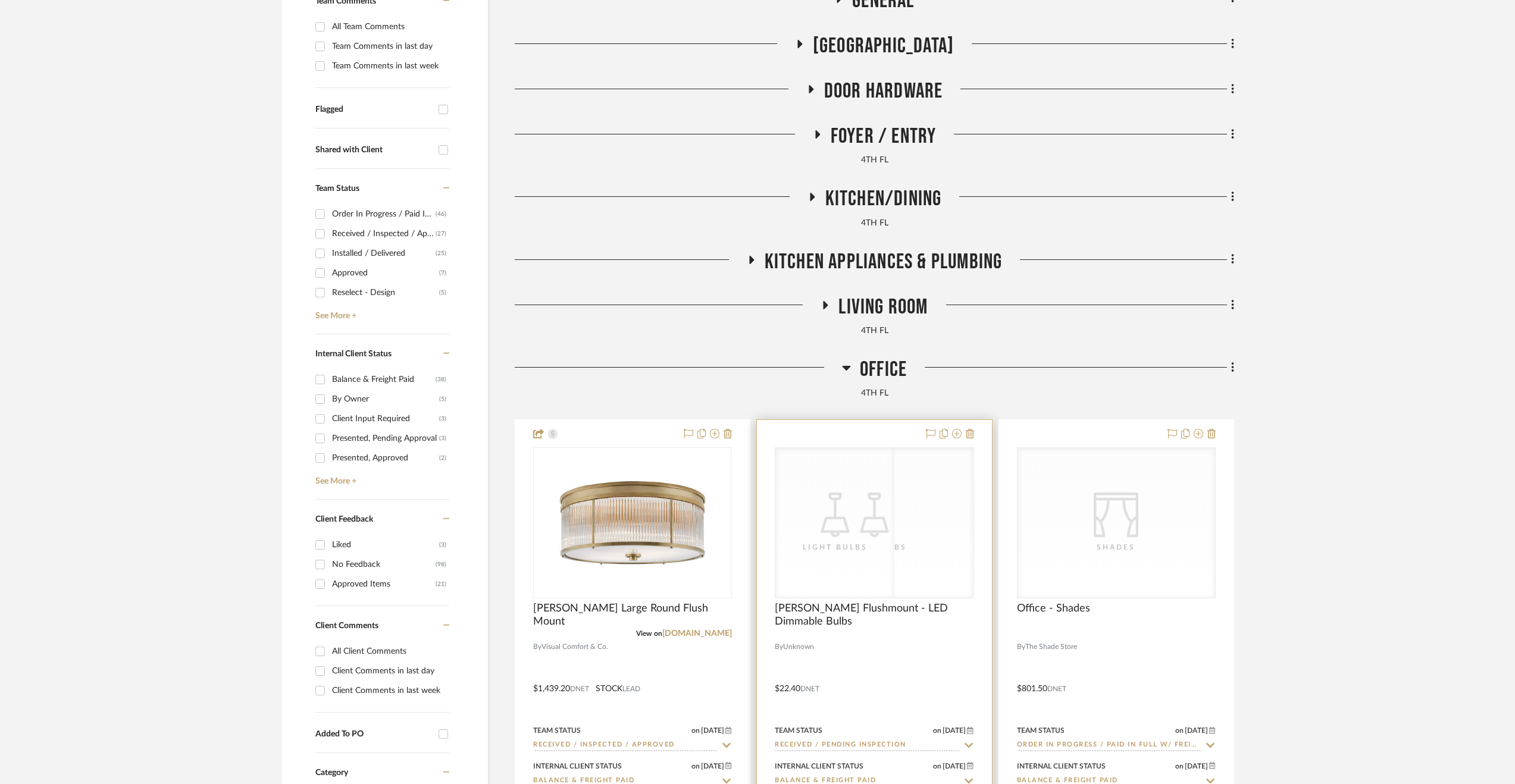
scroll to position [416, 0]
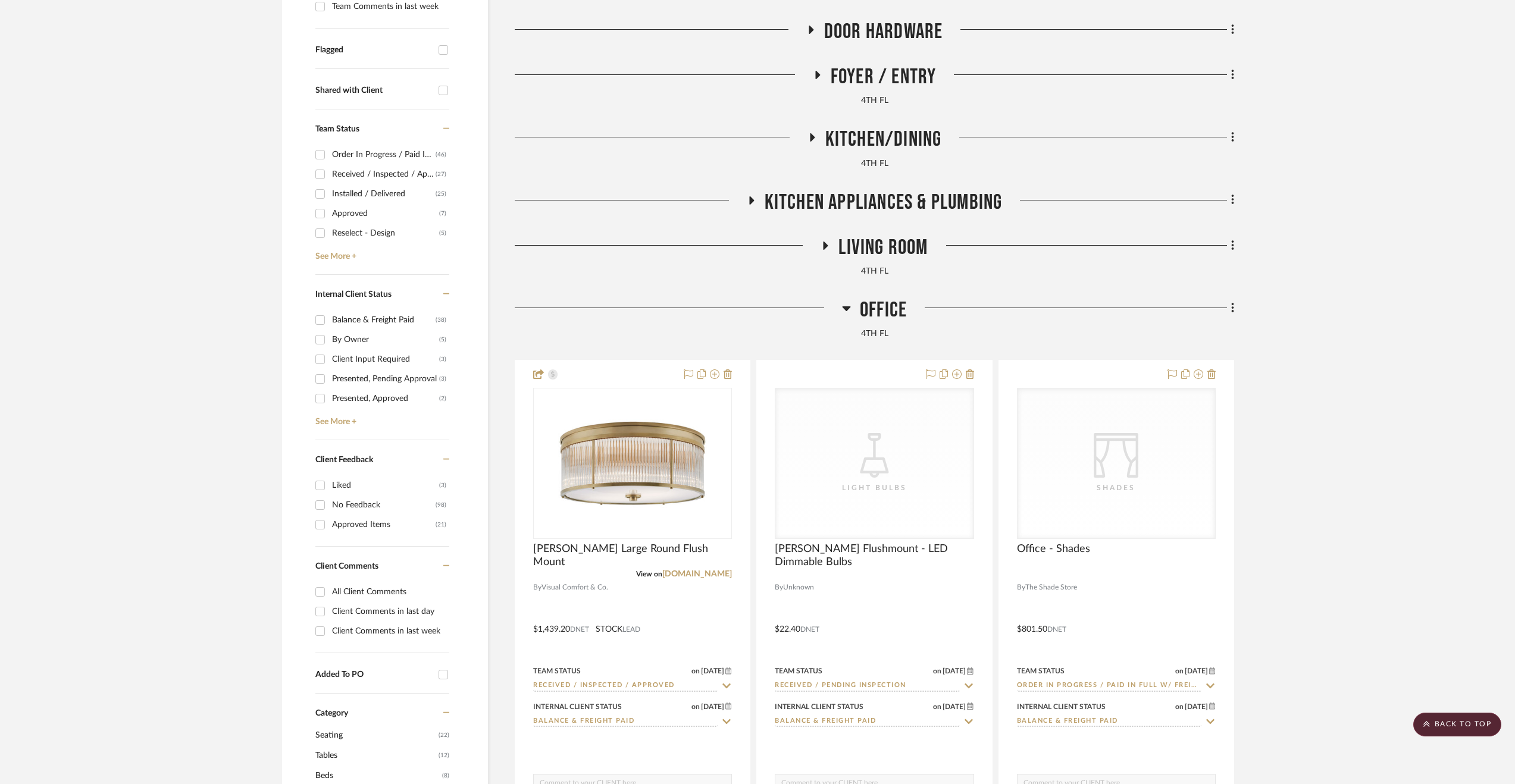
click at [884, 305] on span "Office" at bounding box center [883, 310] width 47 height 26
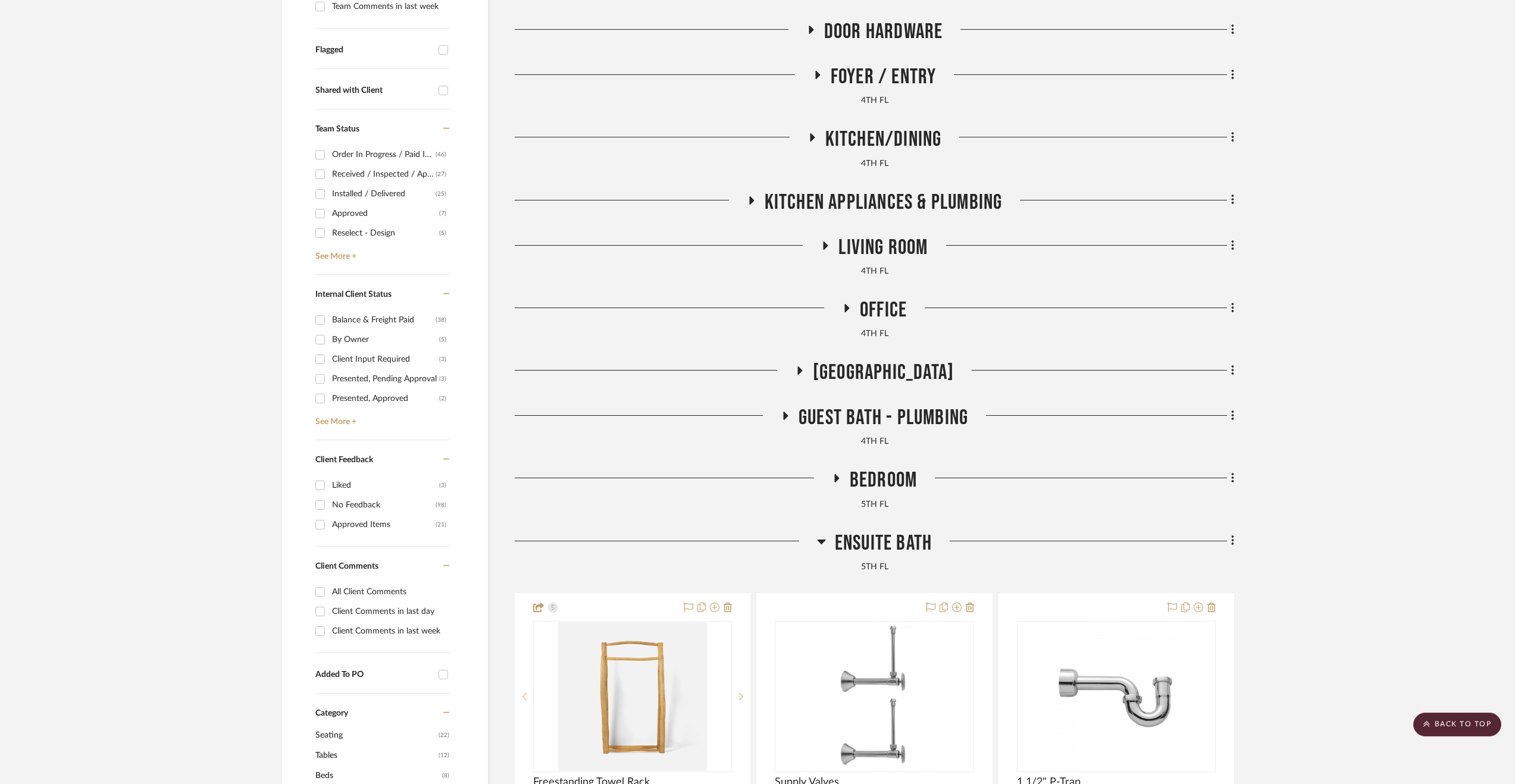
click at [886, 535] on span "Ensuite Bath" at bounding box center [883, 543] width 97 height 26
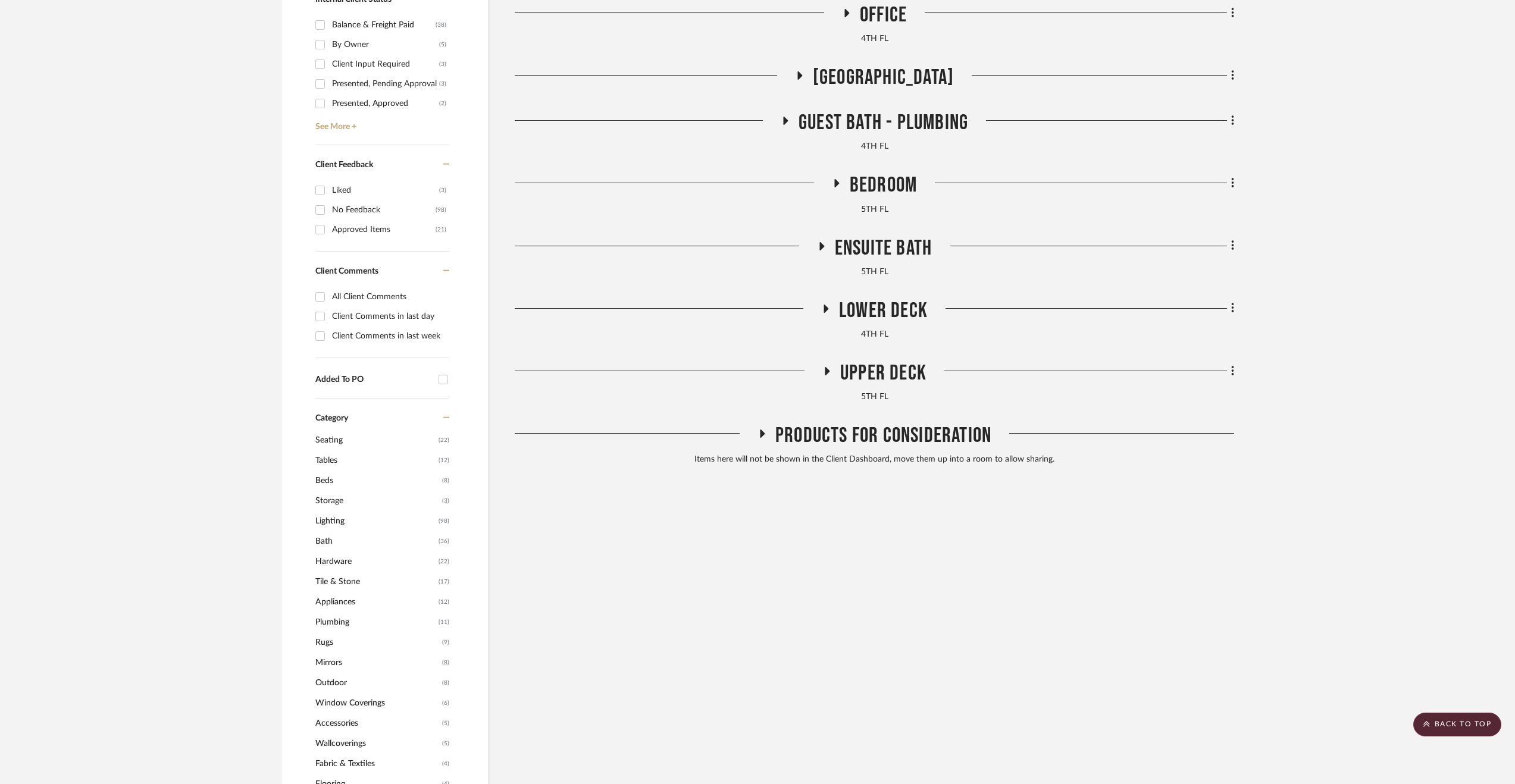
scroll to position [714, 0]
click at [853, 379] on span "Upper Deck" at bounding box center [883, 371] width 86 height 26
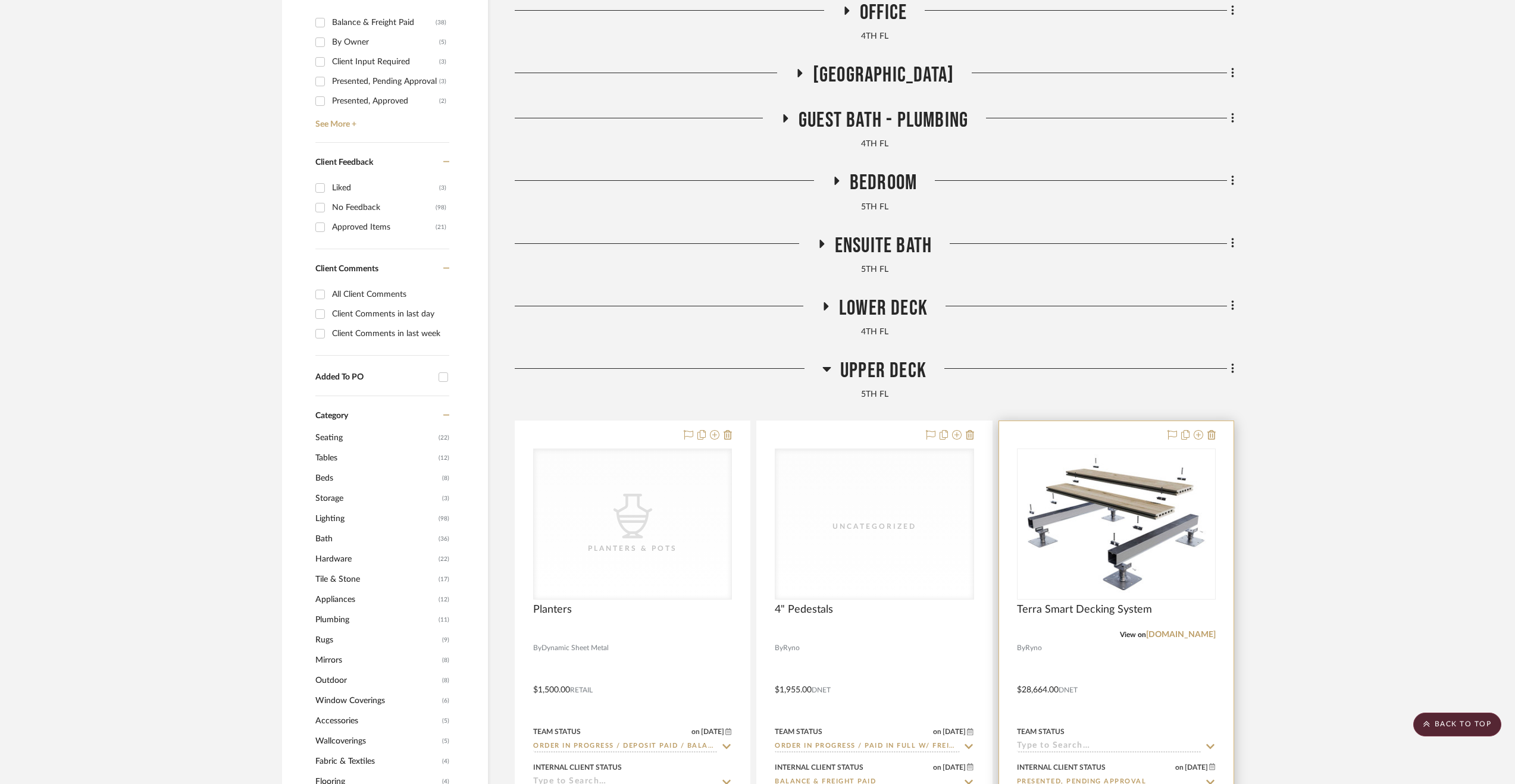
click at [1105, 681] on div at bounding box center [1116, 681] width 235 height 521
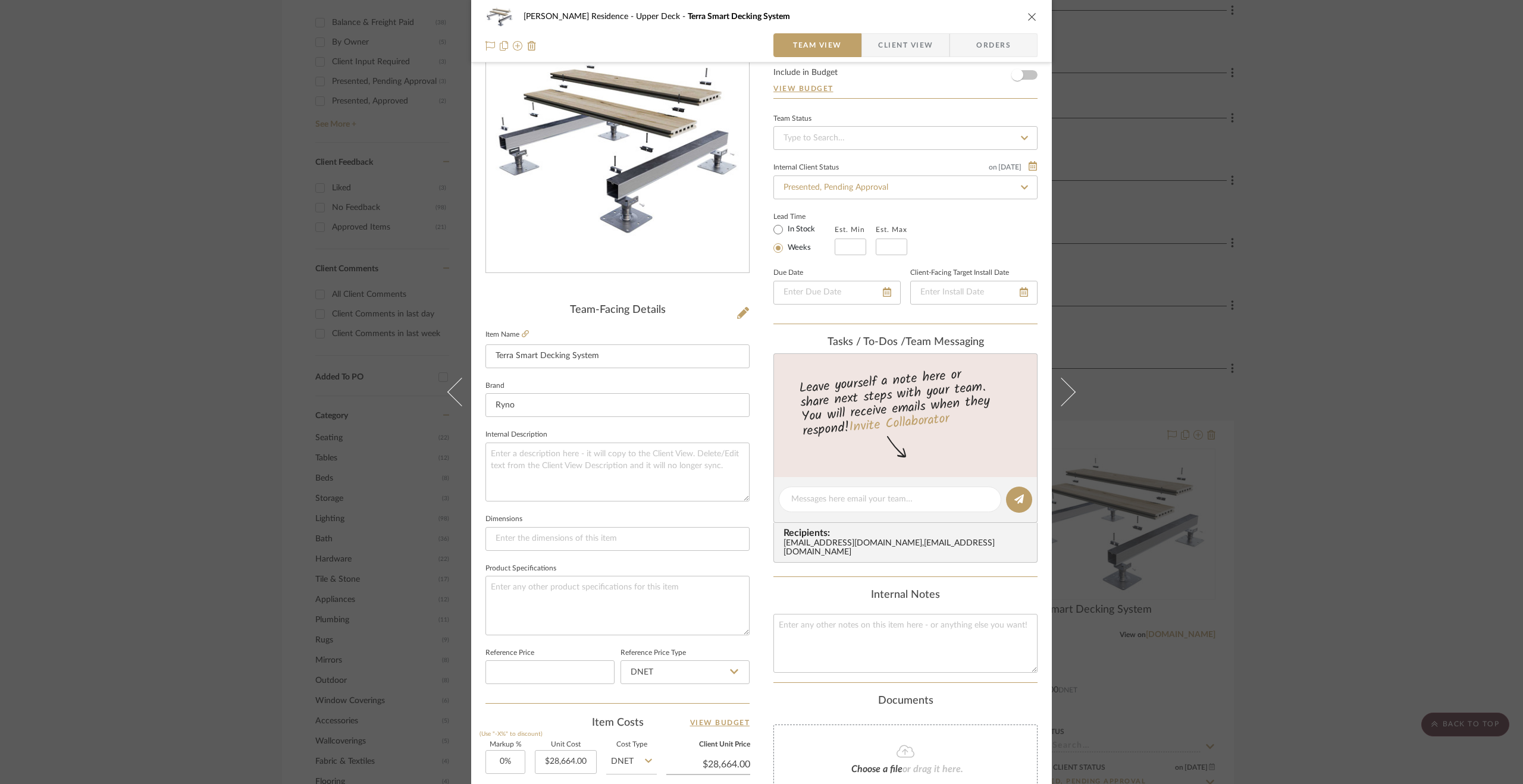
scroll to position [178, 0]
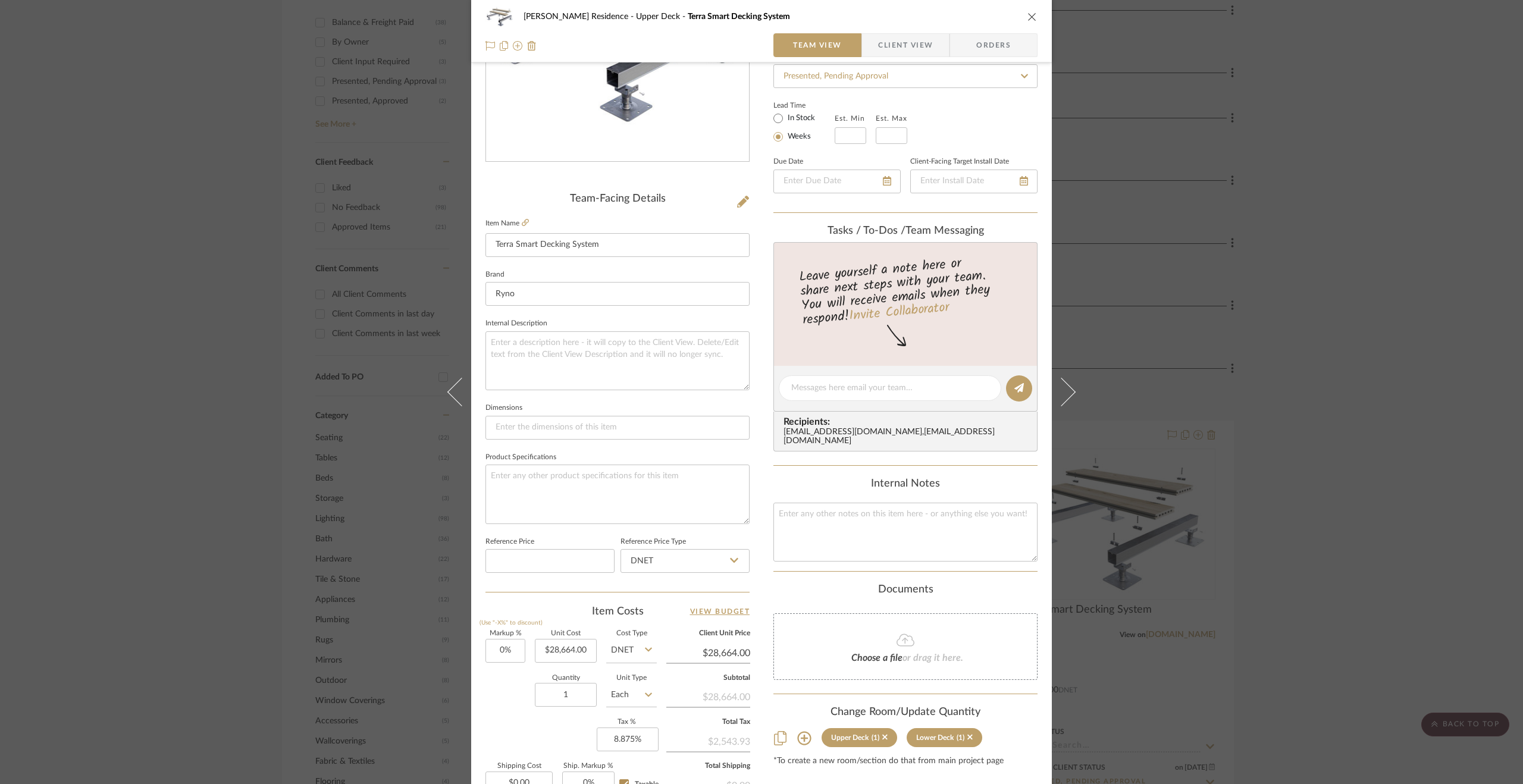
click at [1290, 431] on div "[PERSON_NAME] Residence Upper Deck Terra Smart Decking System Team View Client …" at bounding box center [762, 392] width 1523 height 784
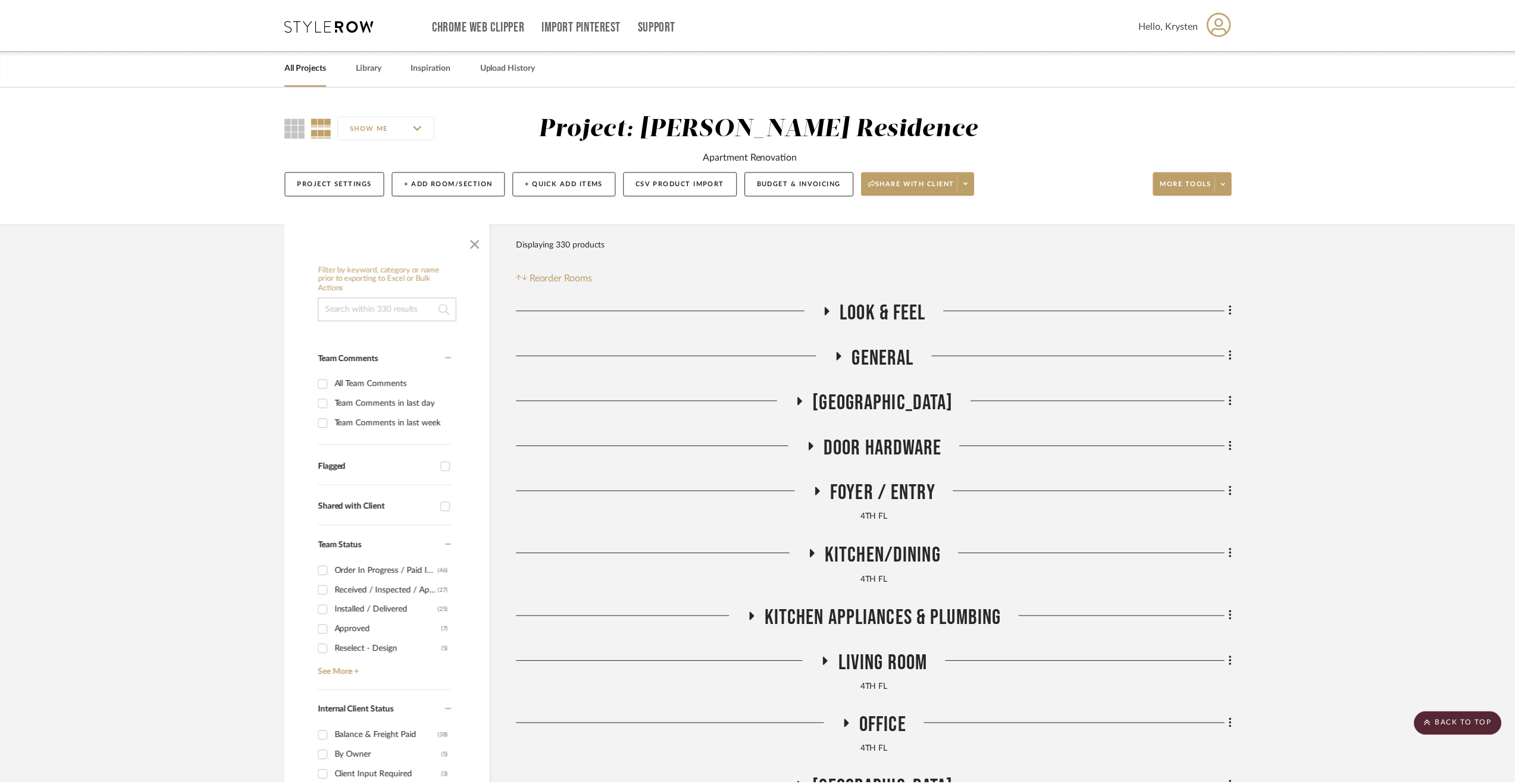
scroll to position [714, 0]
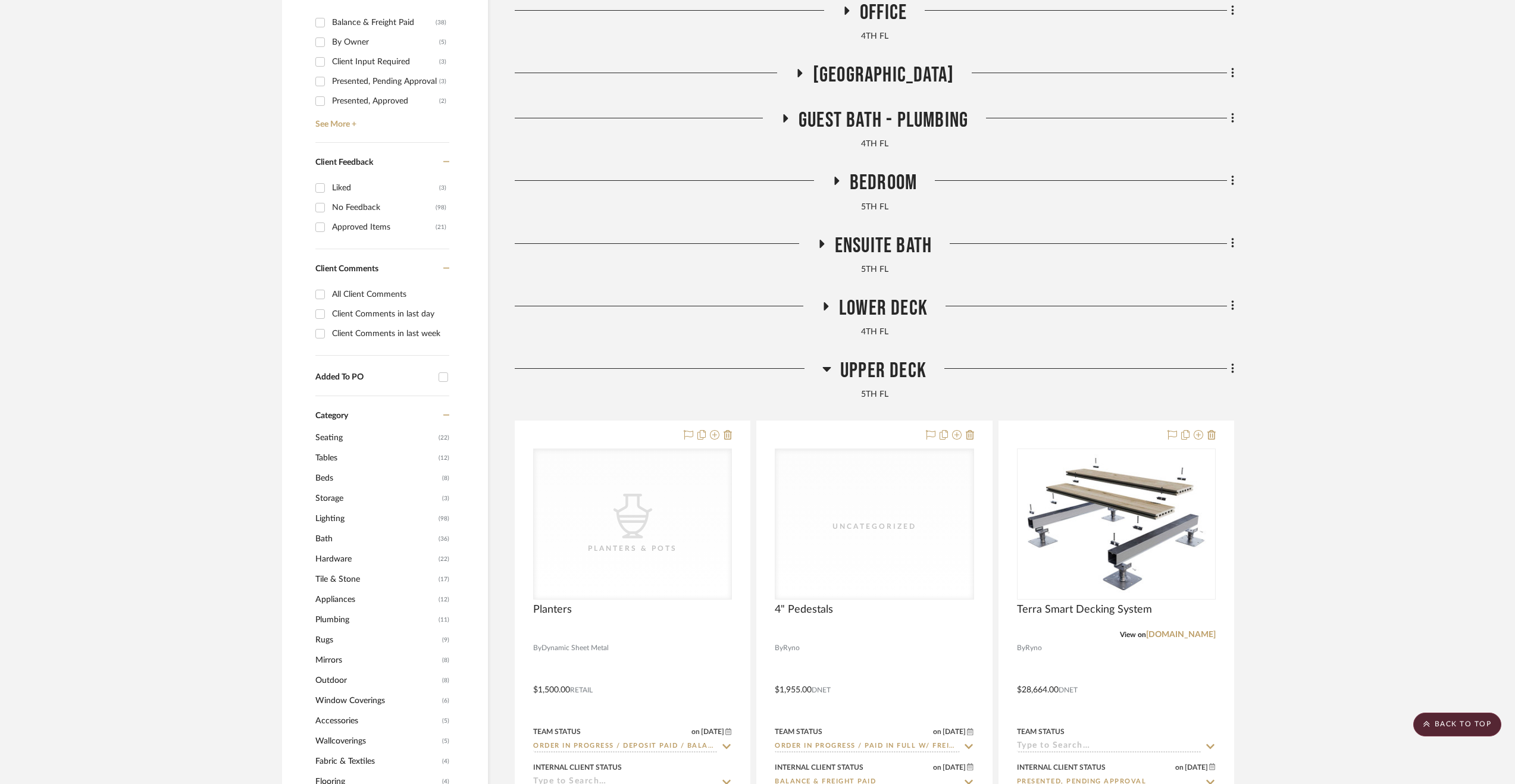
click at [904, 308] on span "Lower Deck" at bounding box center [884, 308] width 89 height 26
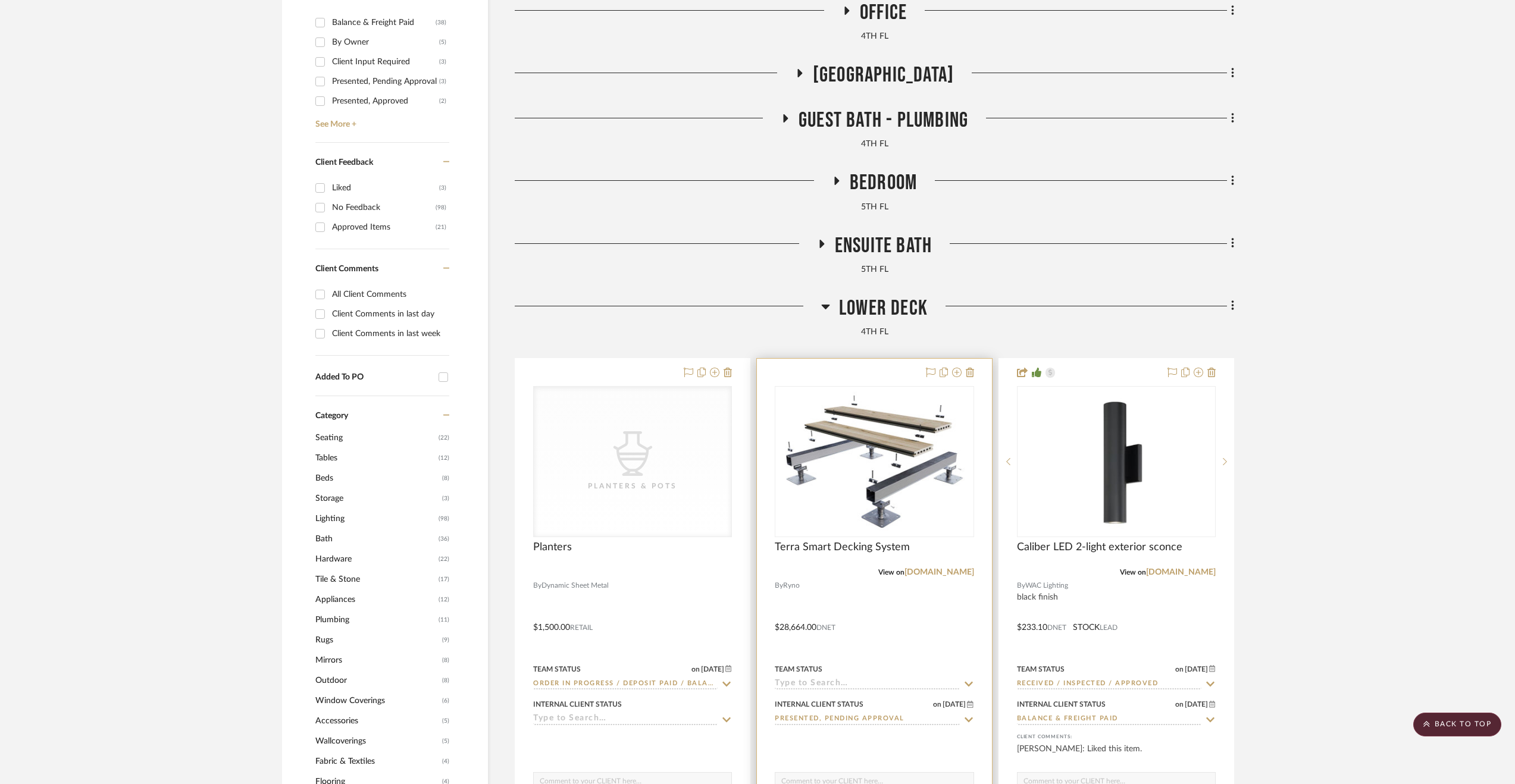
click at [936, 635] on div at bounding box center [874, 619] width 235 height 521
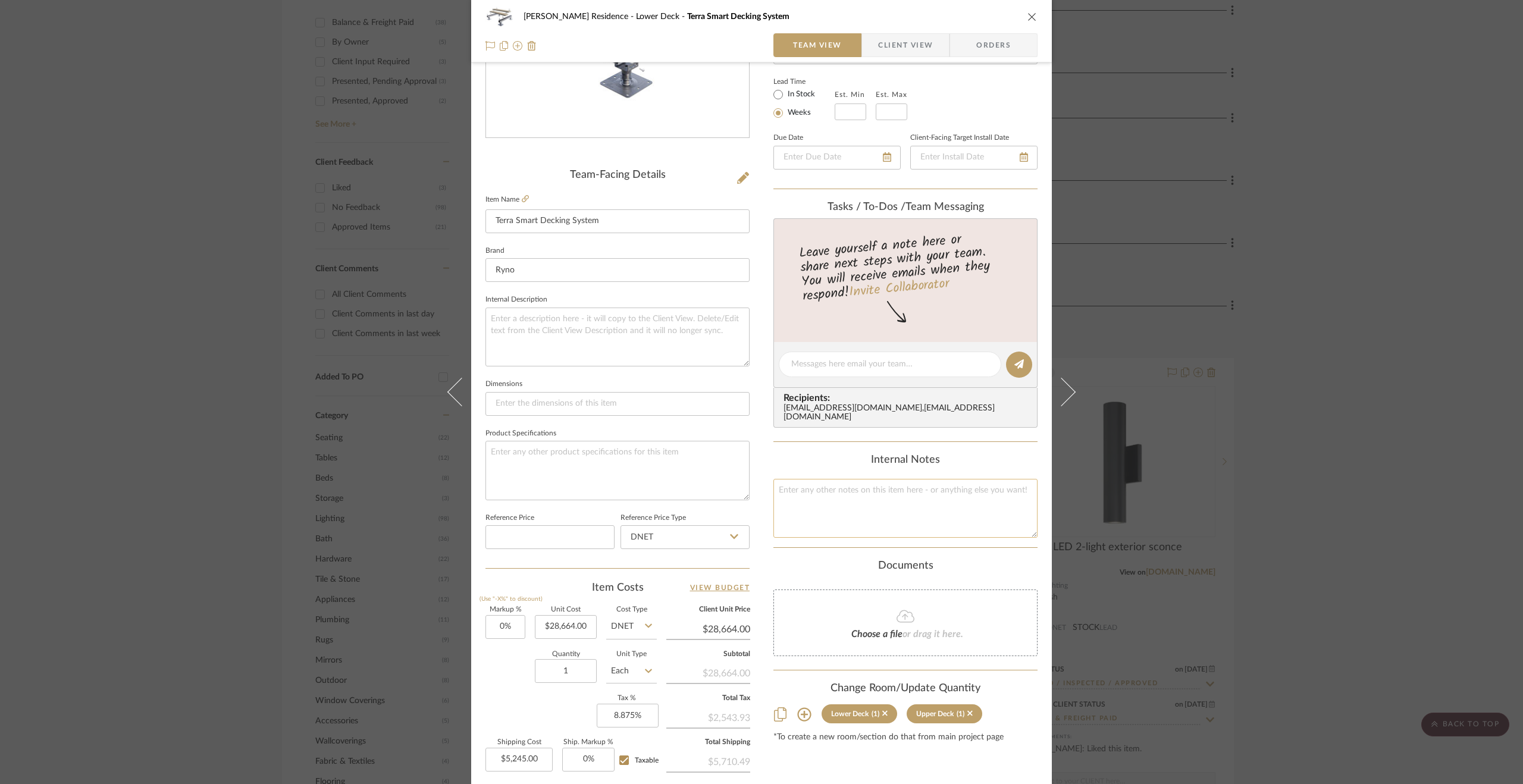
scroll to position [0, 0]
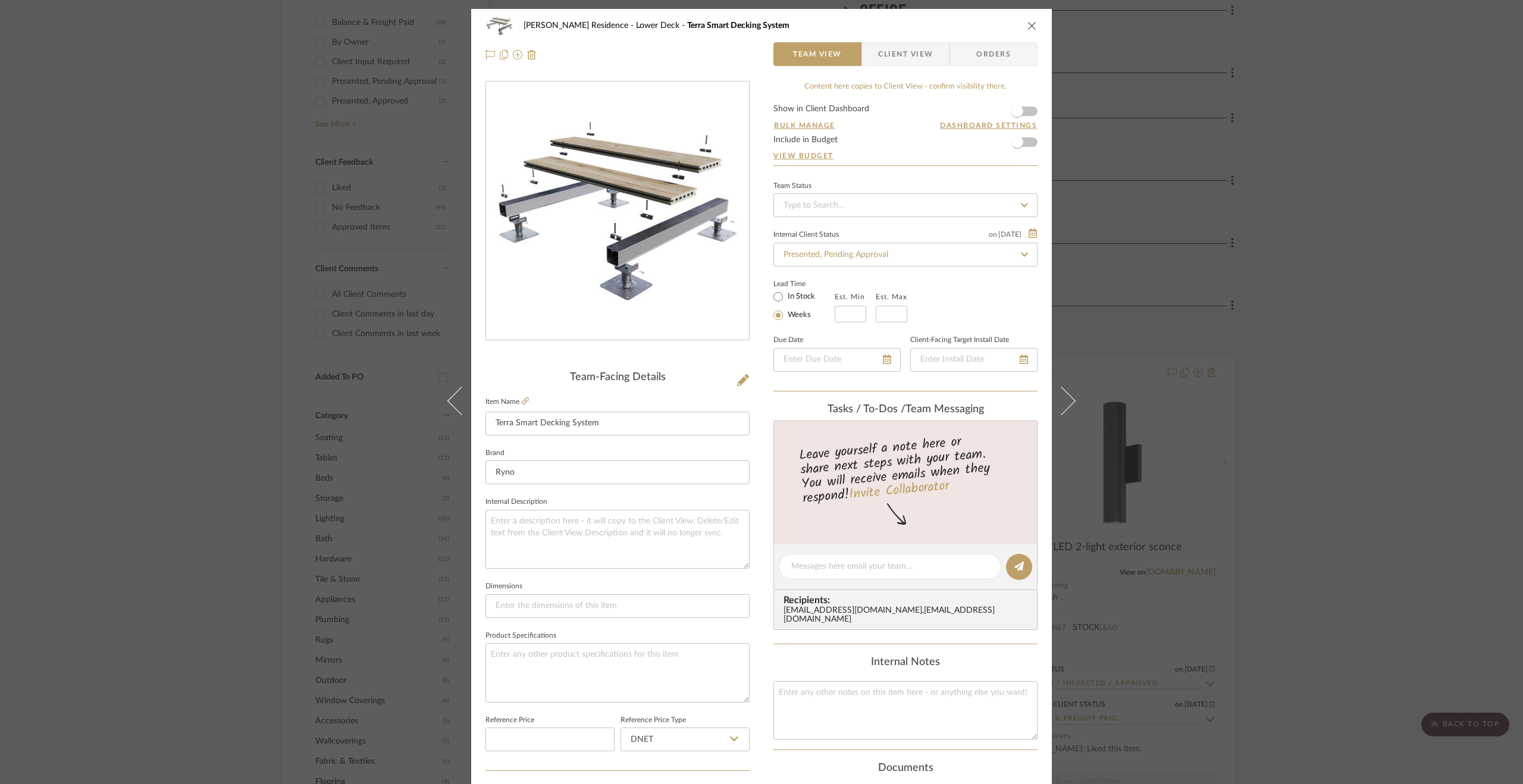
click at [1346, 392] on div "[PERSON_NAME] Residence Lower Deck Terra Smart Decking System Team View Client …" at bounding box center [762, 392] width 1523 height 784
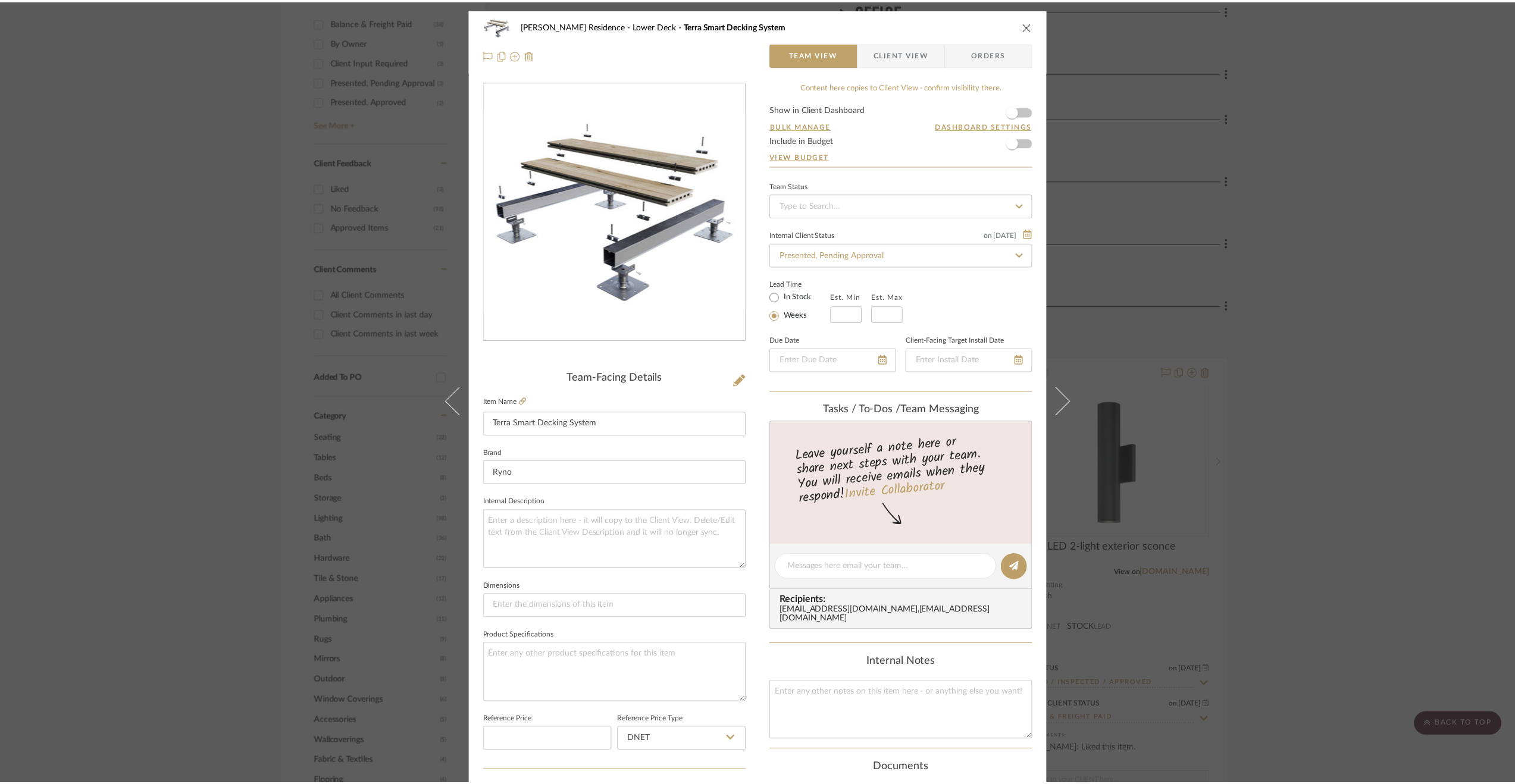
scroll to position [714, 0]
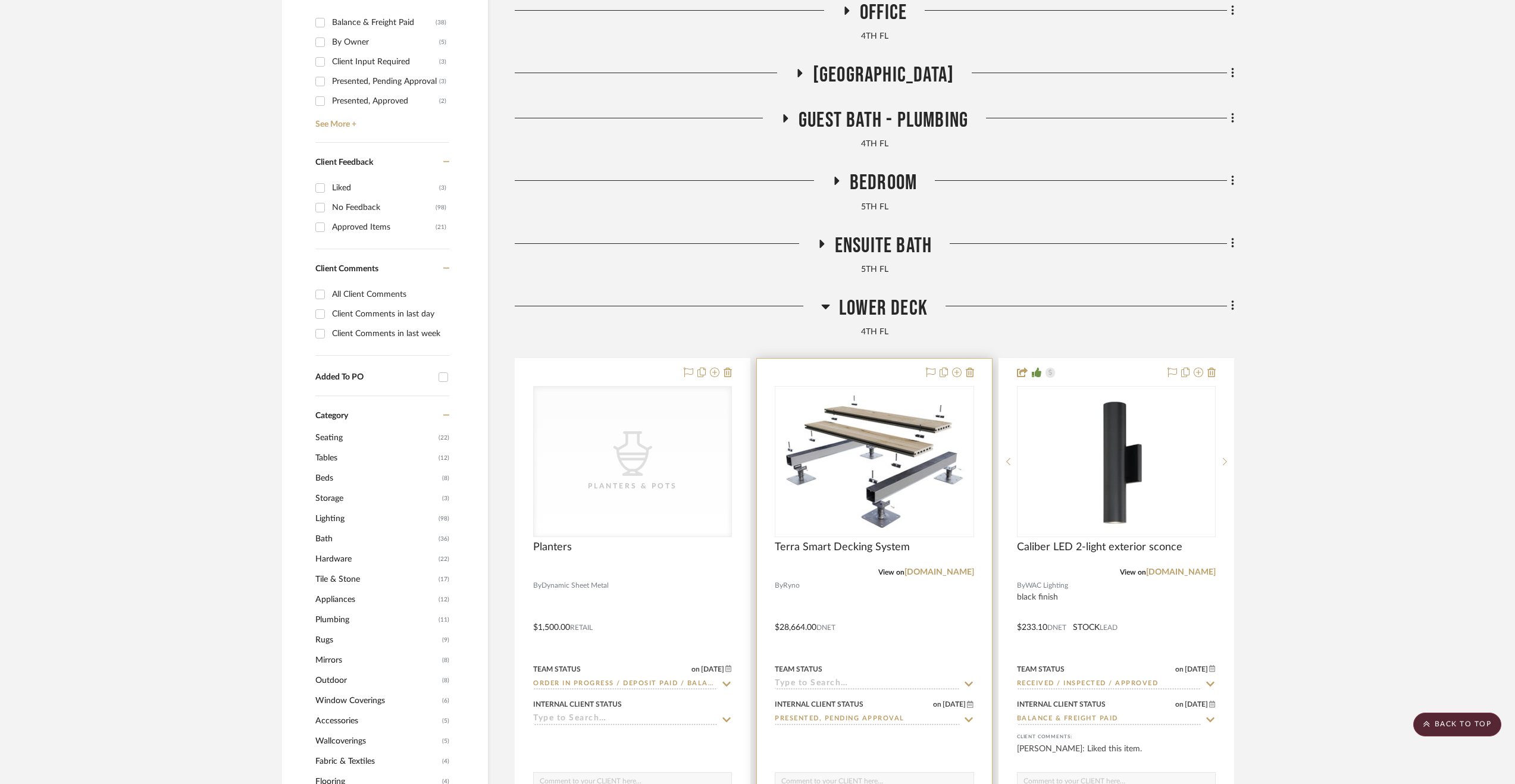
click at [894, 641] on div at bounding box center [874, 619] width 235 height 521
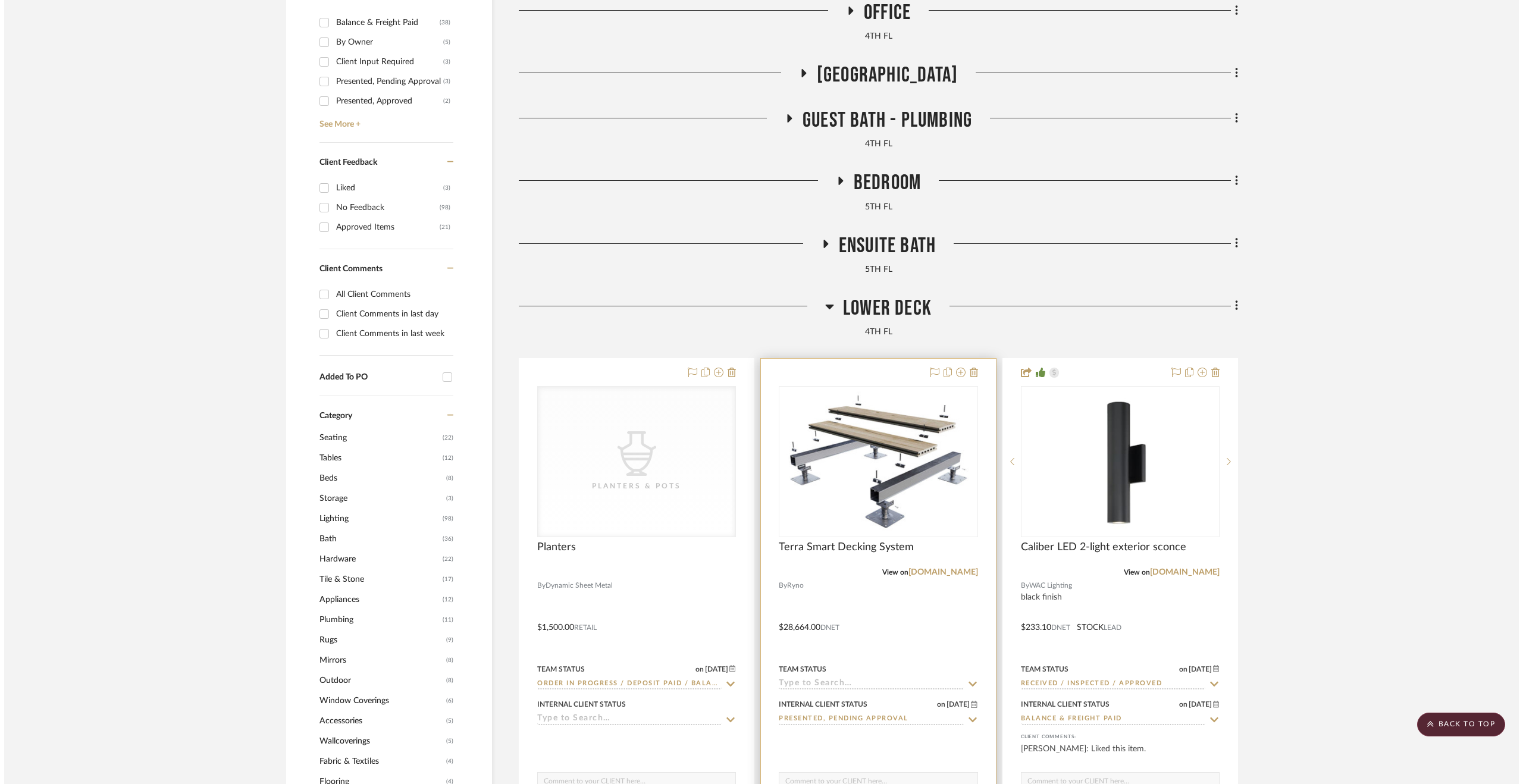
scroll to position [0, 0]
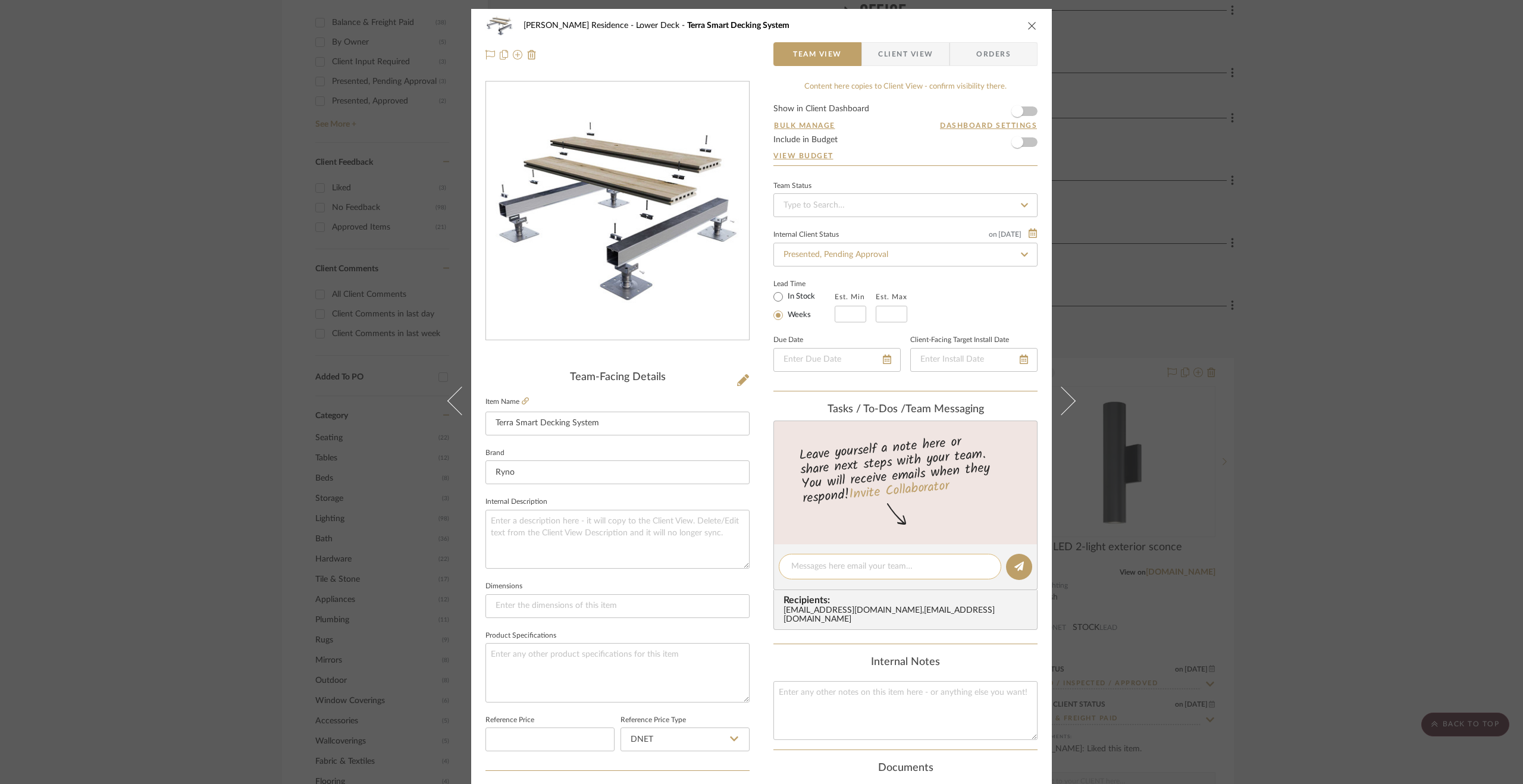
click at [952, 565] on textarea at bounding box center [890, 566] width 198 height 13
drag, startPoint x: 942, startPoint y: 568, endPoint x: 783, endPoint y: 562, distance: 159.1
click at [783, 562] on div "Paid [DATE] $49,145 via ACH." at bounding box center [890, 566] width 223 height 26
type textarea "Paid [DATE] $49,145 via ACH."
click at [1015, 565] on icon at bounding box center [1018, 566] width 9 height 9
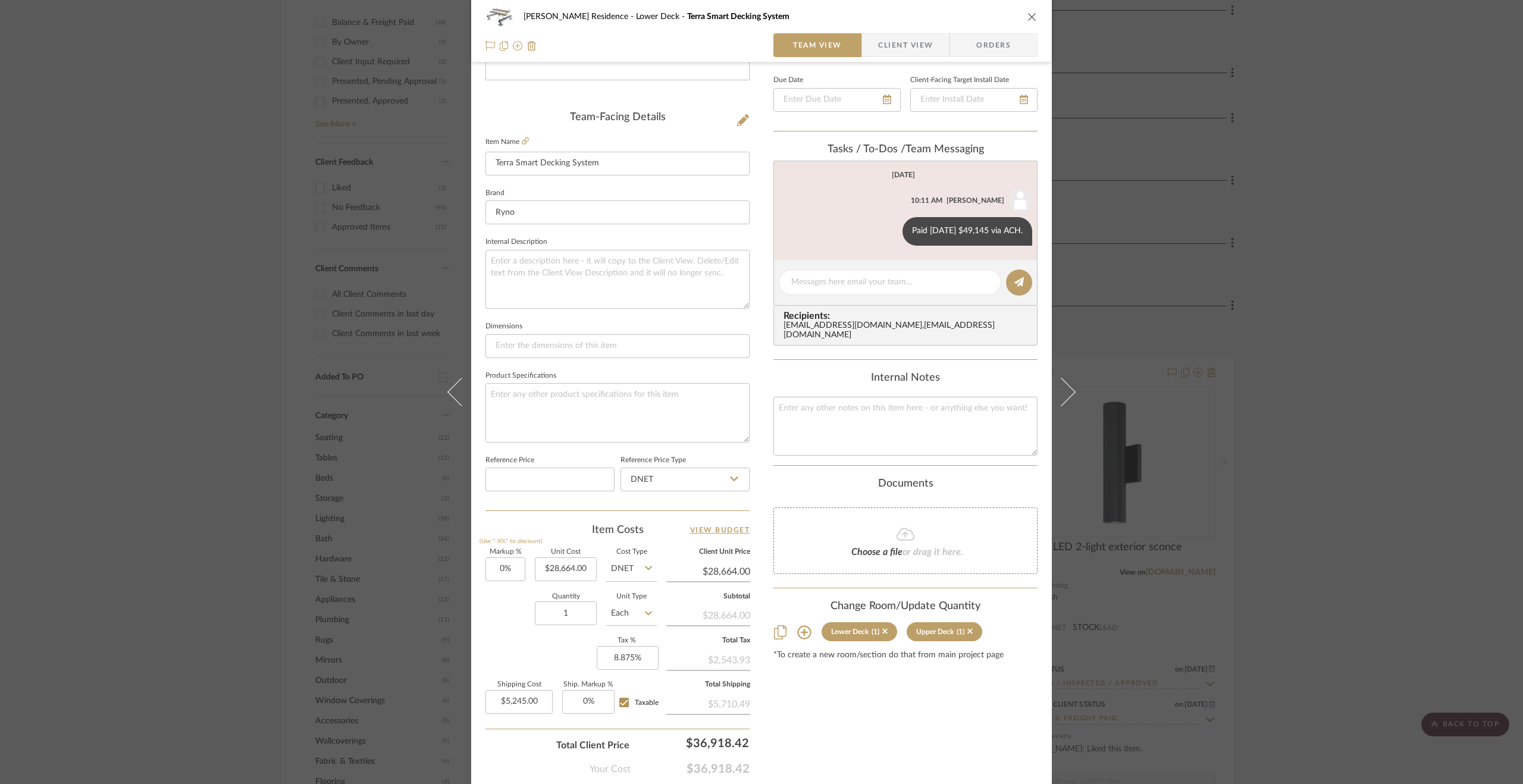
scroll to position [321, 0]
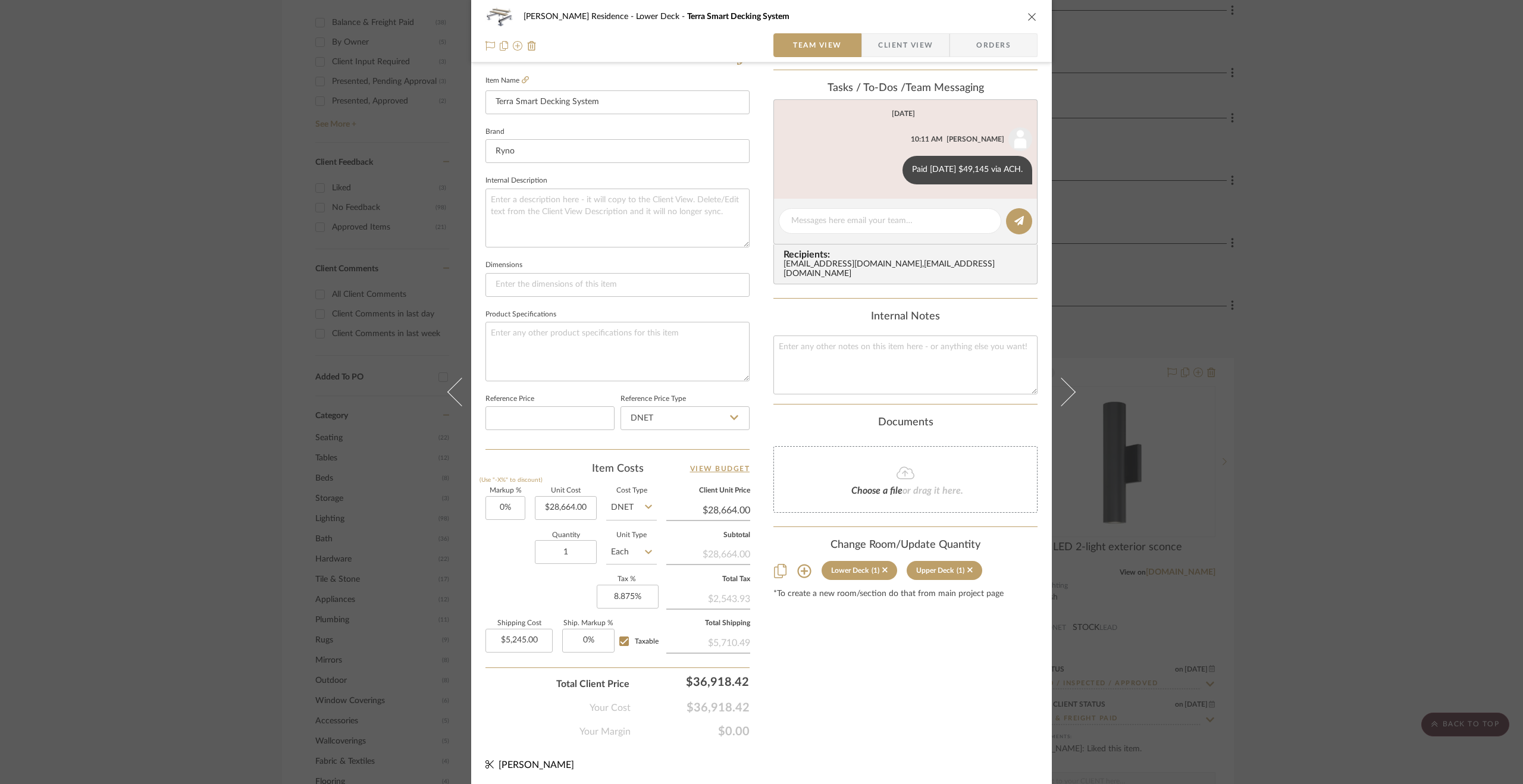
click at [1340, 609] on div "[PERSON_NAME] Residence Lower Deck Terra Smart Decking System Team View Client …" at bounding box center [762, 392] width 1523 height 784
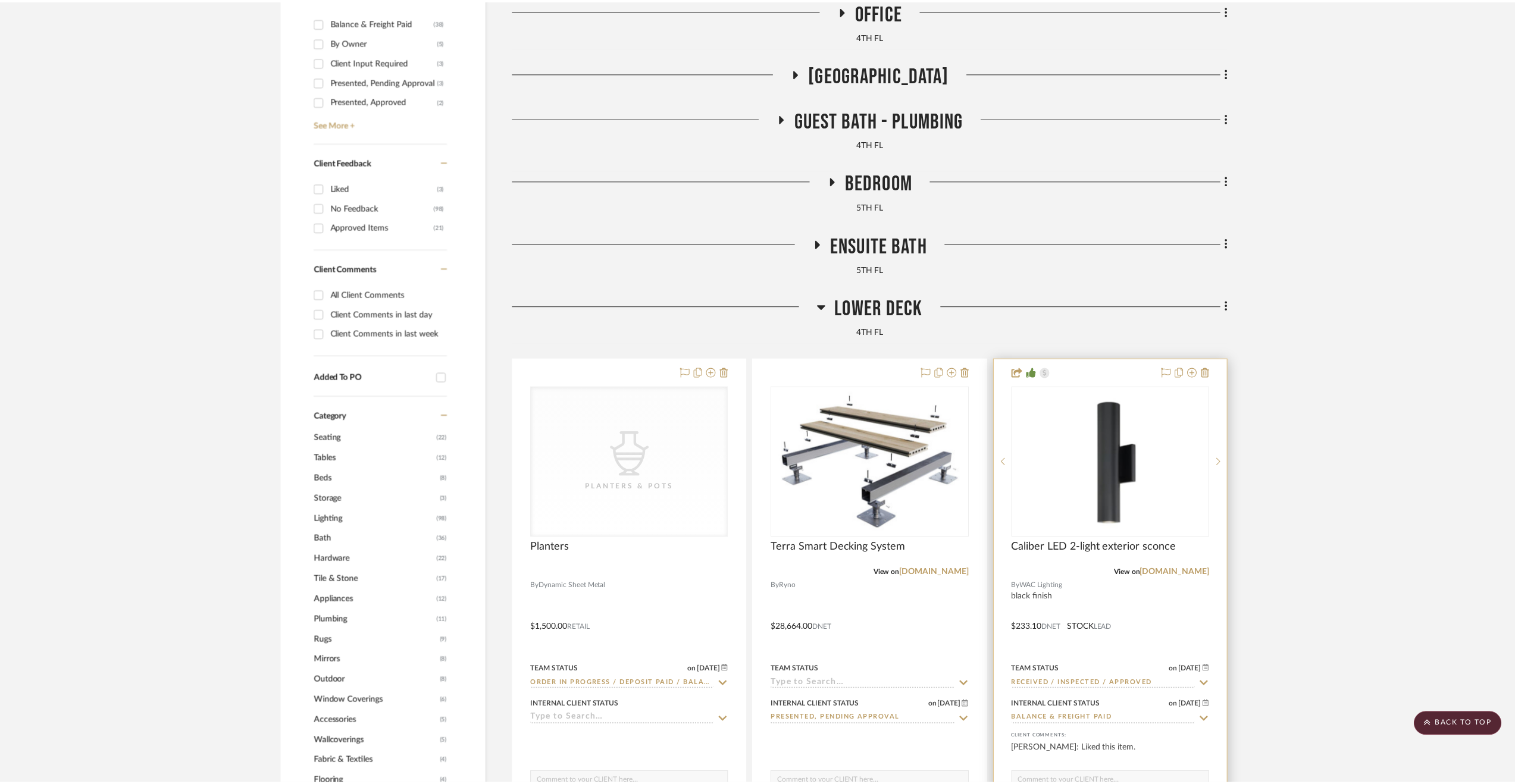
scroll to position [714, 0]
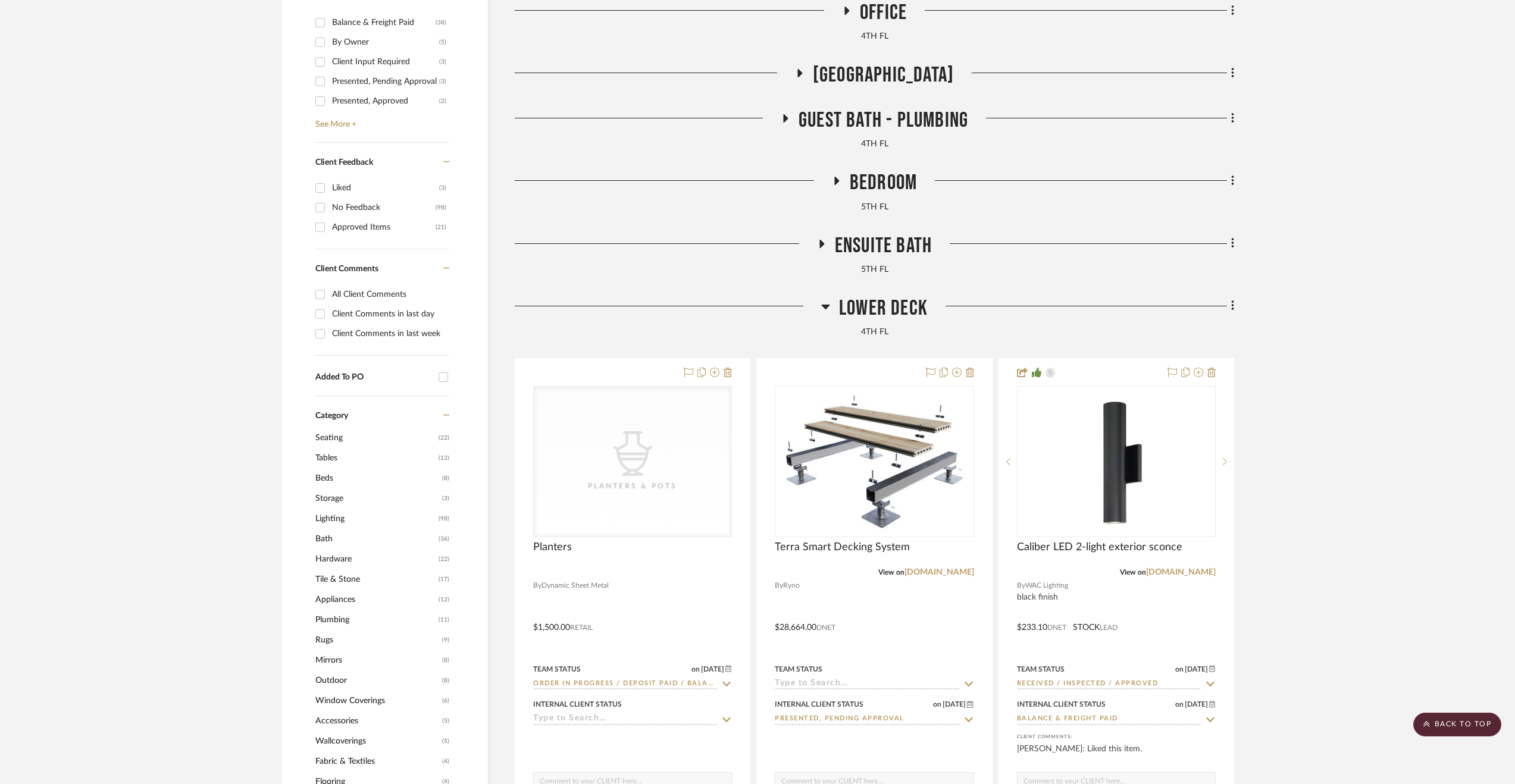
click at [884, 243] on span "Ensuite Bath" at bounding box center [883, 246] width 97 height 26
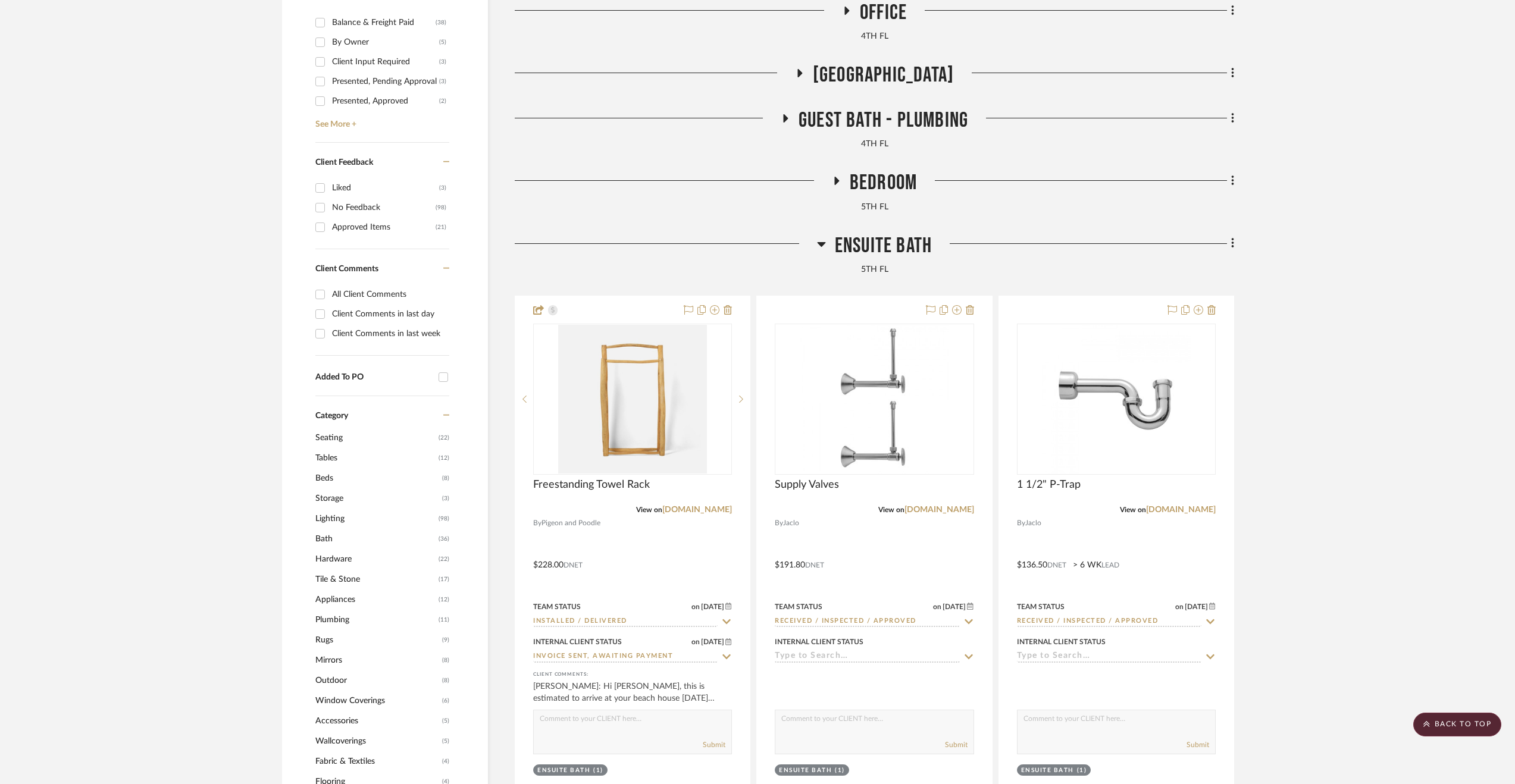
click at [840, 244] on span "Ensuite Bath" at bounding box center [883, 246] width 97 height 26
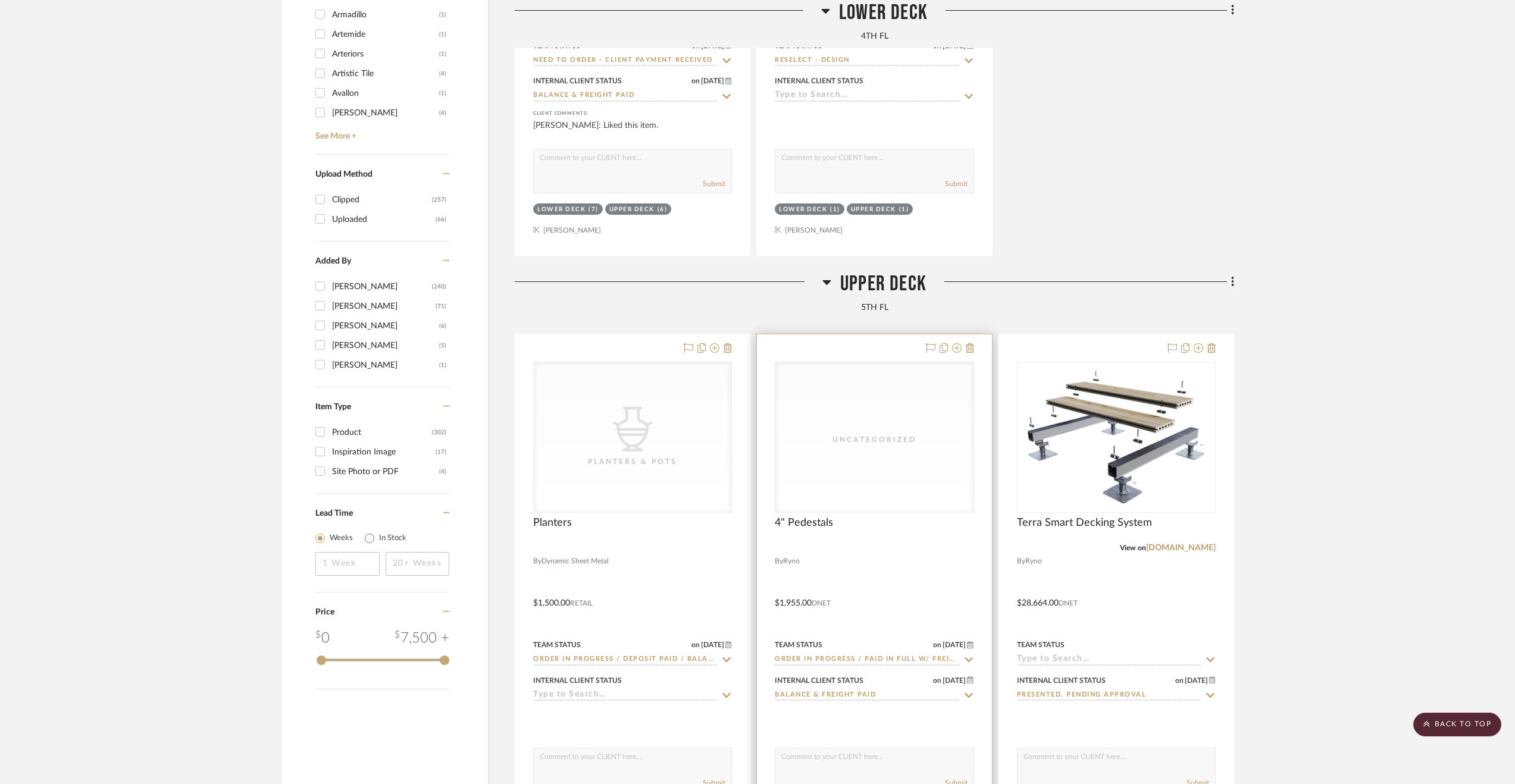
scroll to position [1904, 0]
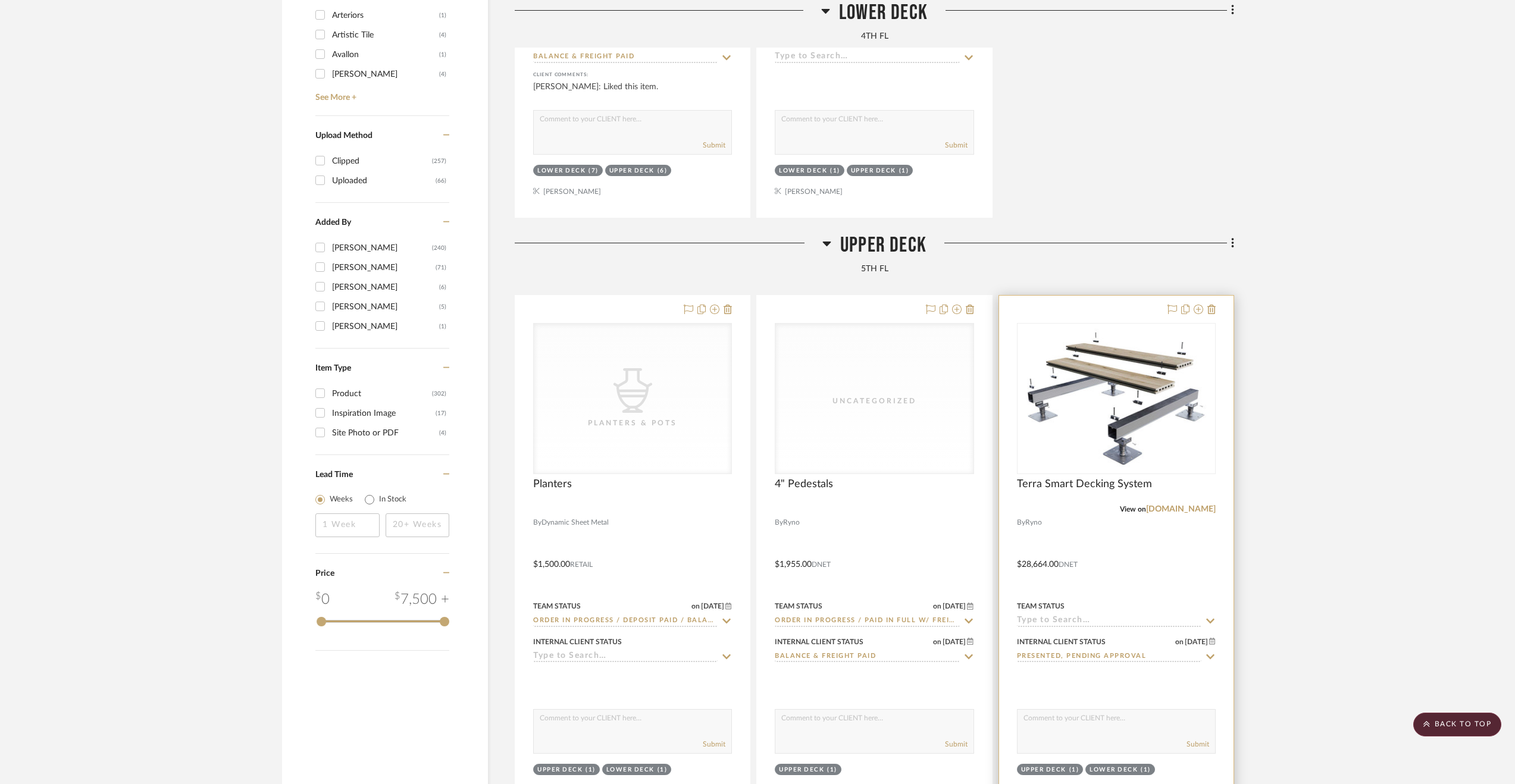
click at [1055, 553] on div at bounding box center [1116, 556] width 235 height 521
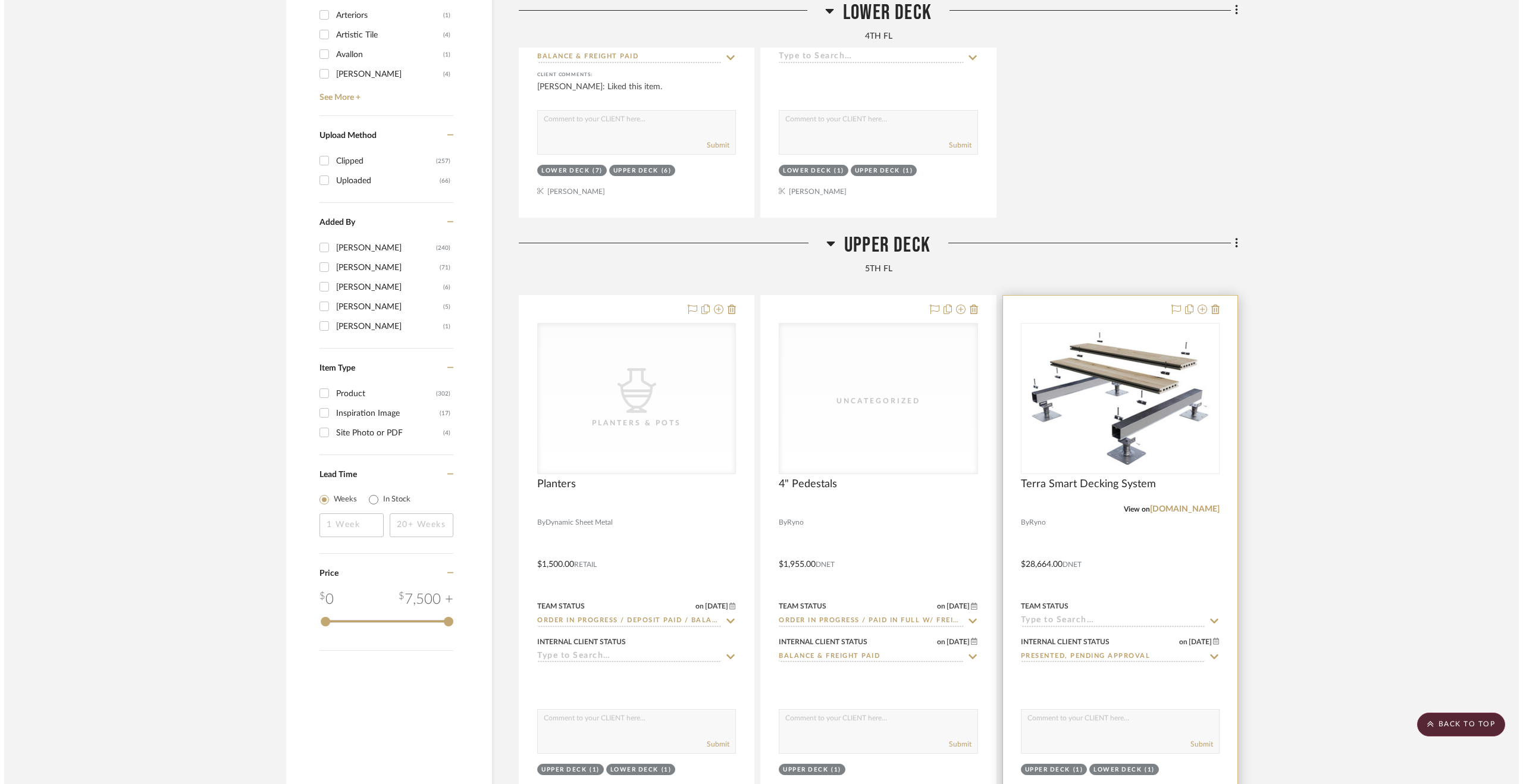
scroll to position [0, 0]
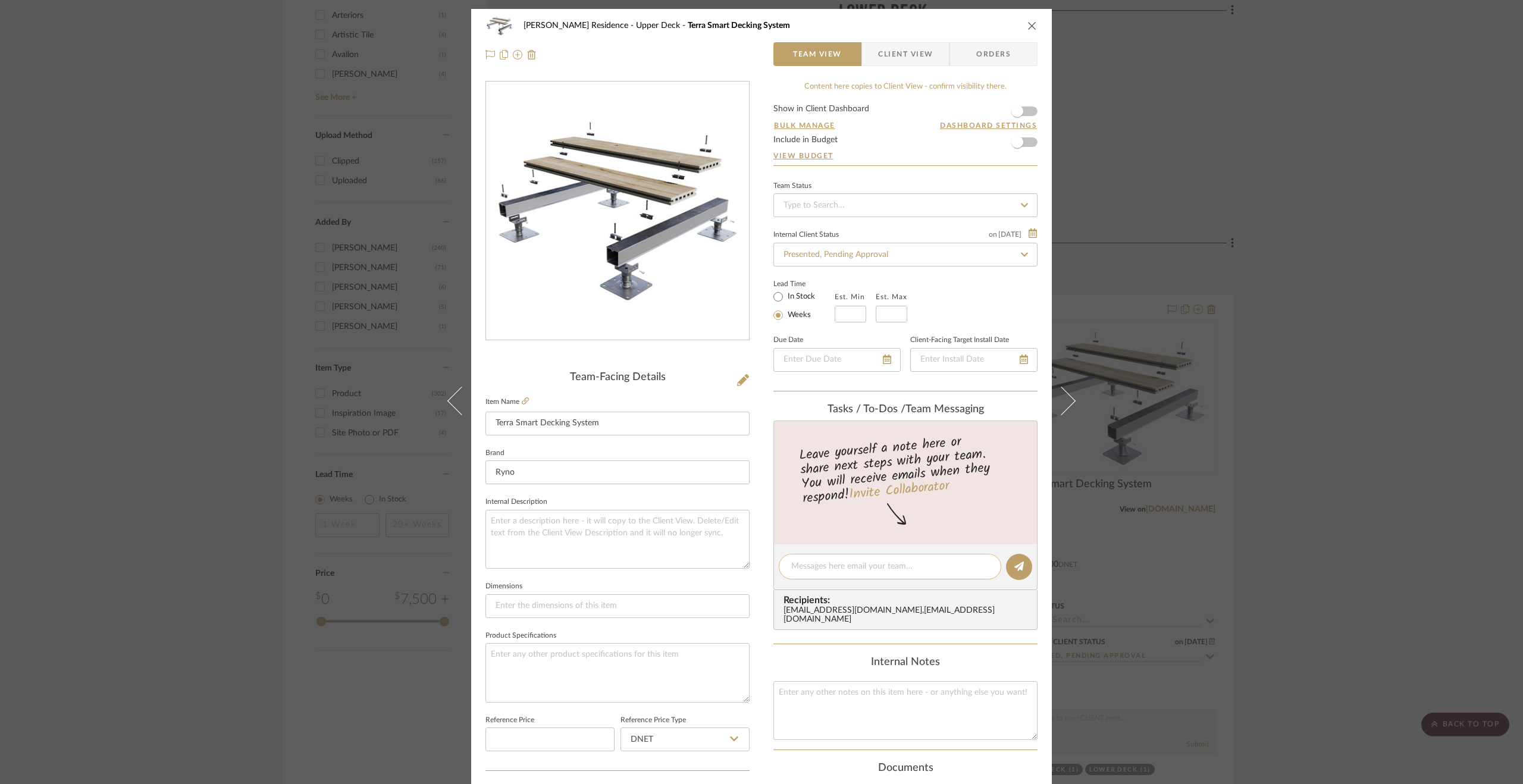
click at [912, 570] on textarea at bounding box center [890, 566] width 198 height 13
paste textarea "Paid [DATE] $49,145 via ACH."
type textarea "Paid [DATE] $49,145 via ACH."
click at [1015, 558] on button at bounding box center [1019, 567] width 26 height 26
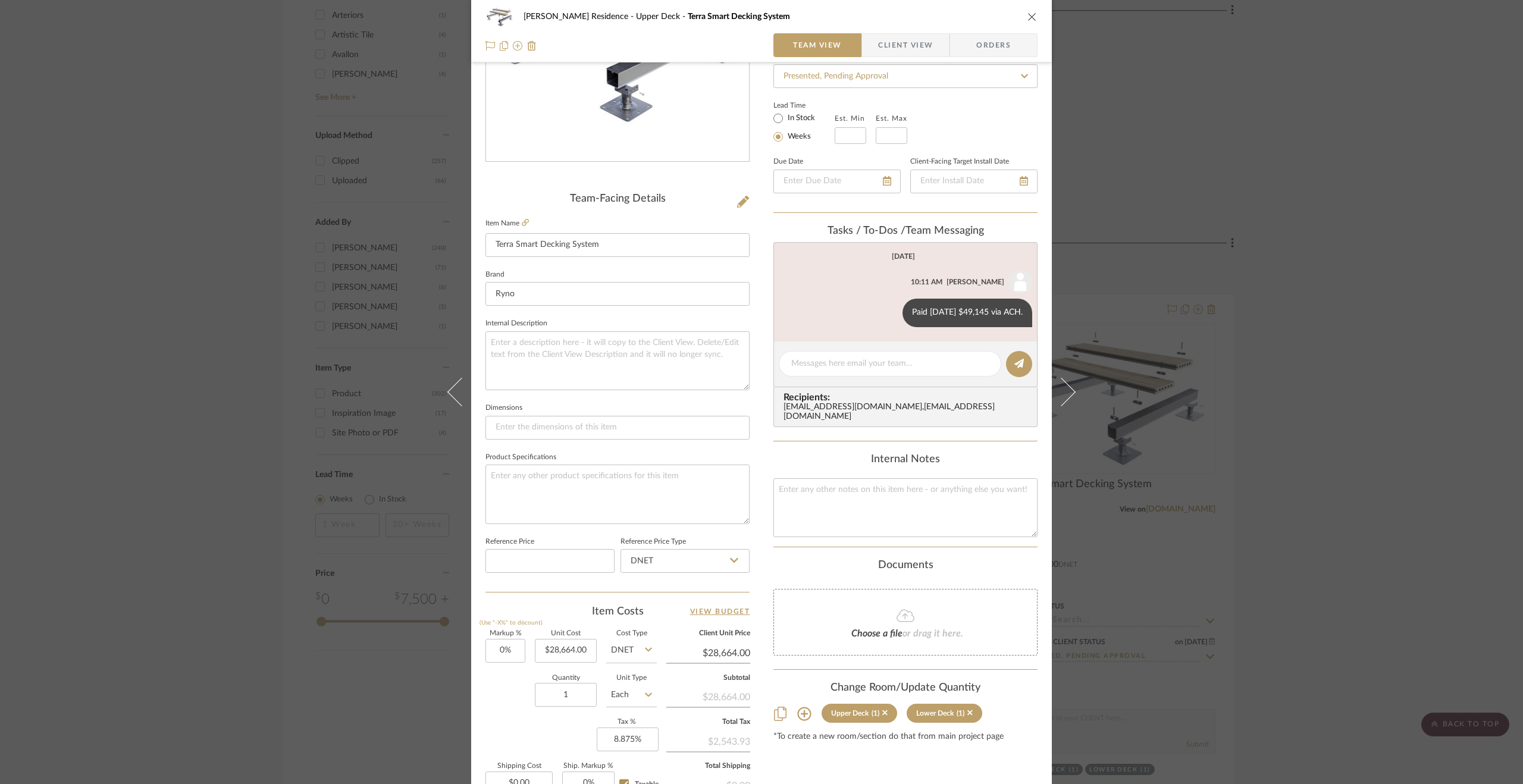
scroll to position [298, 0]
